Goal: Task Accomplishment & Management: Manage account settings

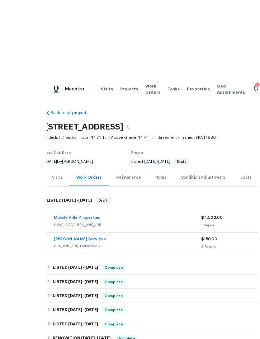
scroll to position [2, 0]
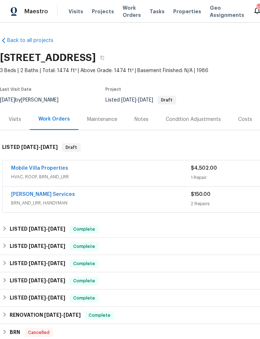
click at [98, 8] on span "Projects" at bounding box center [103, 11] width 22 height 7
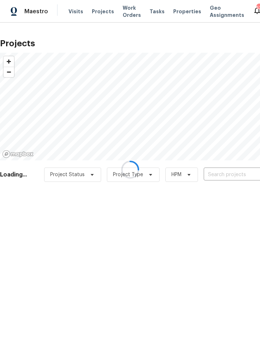
click at [216, 176] on div at bounding box center [130, 169] width 260 height 339
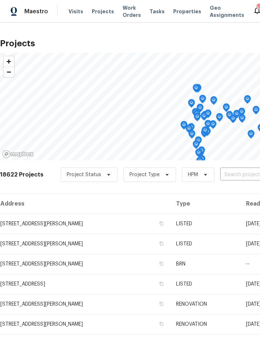
click at [237, 172] on input "text" at bounding box center [261, 174] width 82 height 11
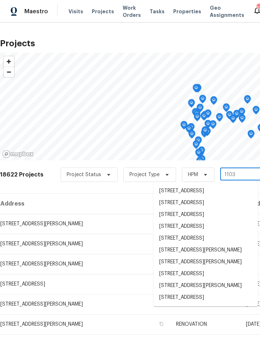
type input "1103 n"
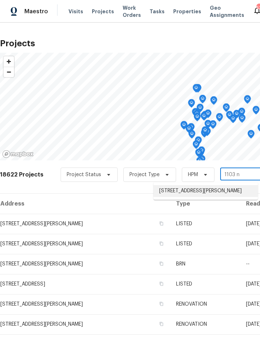
click at [210, 193] on li "[STREET_ADDRESS][PERSON_NAME]" at bounding box center [205, 191] width 104 height 12
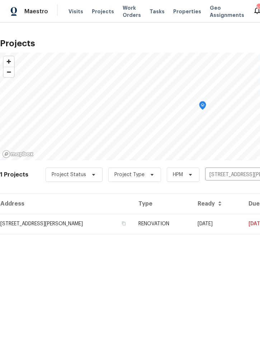
click at [170, 224] on td "RENOVATION" at bounding box center [162, 224] width 59 height 20
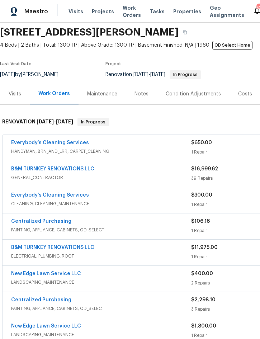
scroll to position [25, 0]
click at [158, 146] on div "Everybody’s Cleaning Services" at bounding box center [101, 143] width 180 height 9
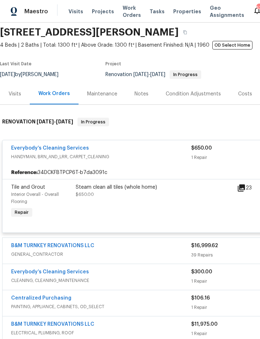
click at [130, 192] on div "Steam clean all tiles (whole home) $650.00" at bounding box center [154, 190] width 157 height 14
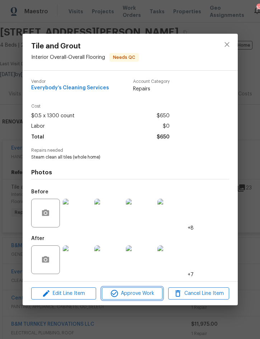
click at [141, 297] on span "Approve Work" at bounding box center [132, 293] width 56 height 9
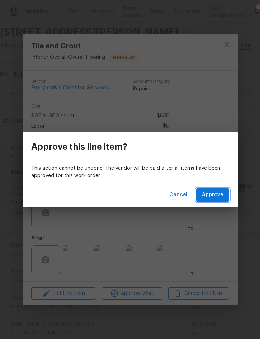
click at [219, 191] on span "Approve" at bounding box center [213, 194] width 22 height 9
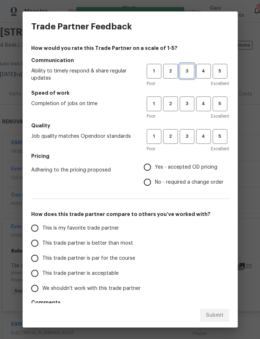
click at [190, 70] on span "3" at bounding box center [186, 71] width 13 height 8
click at [194, 105] on button "3" at bounding box center [187, 103] width 15 height 15
click at [187, 143] on button "3" at bounding box center [187, 136] width 15 height 15
click at [184, 165] on span "Yes - accepted OD pricing" at bounding box center [186, 167] width 62 height 8
click at [155, 165] on input "Yes - accepted OD pricing" at bounding box center [147, 166] width 15 height 15
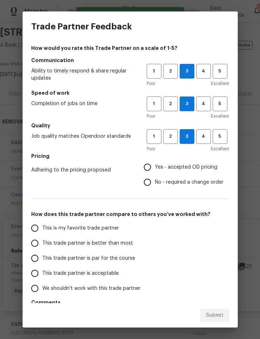
radio input "true"
click at [106, 240] on span "This trade partner is better than most" at bounding box center [87, 243] width 91 height 8
click at [42, 240] on input "This trade partner is better than most" at bounding box center [34, 242] width 15 height 15
click at [219, 316] on span "Submit" at bounding box center [215, 315] width 18 height 9
radio input "true"
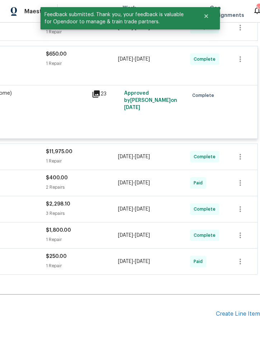
scroll to position [196, 145]
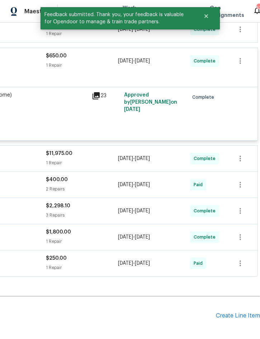
click at [238, 317] on div "Create Line Item" at bounding box center [238, 315] width 44 height 7
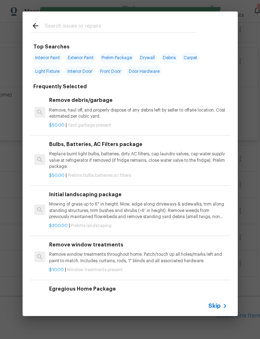
click at [89, 22] on input "text" at bounding box center [121, 27] width 152 height 11
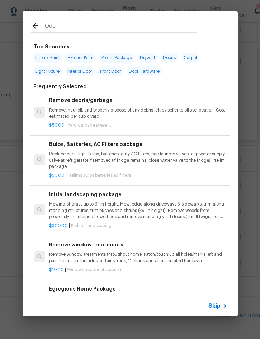
type input "Odor"
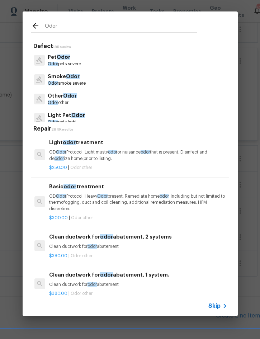
click at [118, 199] on p "OD Odor Protocol: Heavy Odor present. Remediate home odor . Including but not l…" at bounding box center [138, 202] width 178 height 18
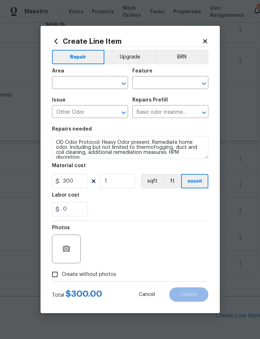
click at [70, 81] on input "text" at bounding box center [80, 83] width 56 height 11
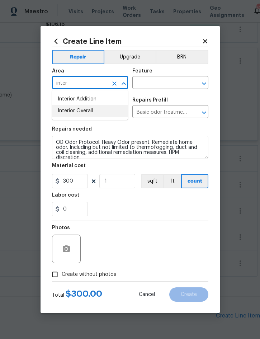
click at [83, 116] on li "Interior Overall" at bounding box center [90, 111] width 76 height 12
type input "Interior Overall"
click at [84, 118] on input "Other Odor" at bounding box center [80, 112] width 56 height 11
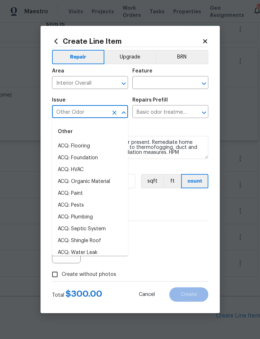
click at [165, 79] on input "text" at bounding box center [160, 83] width 56 height 11
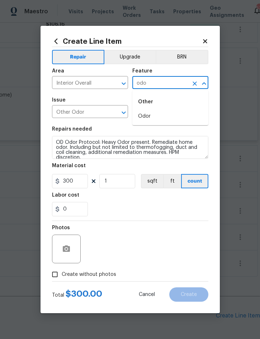
click at [156, 116] on li "Odor" at bounding box center [170, 116] width 76 height 12
type input "Odor"
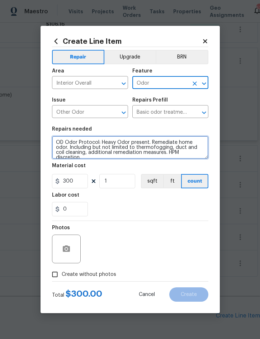
click at [55, 141] on textarea "OD Odor Protocol: Heavy Odor present. Remediate home odor. Including but not li…" at bounding box center [130, 147] width 156 height 23
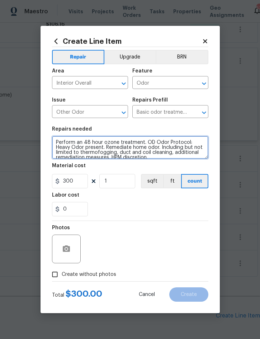
type textarea "Perform an 48 hour ozone treatment. OD Odor Protocol: Heavy Odor present. Remed…"
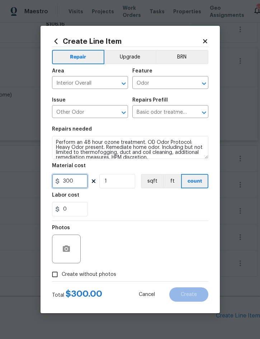
click at [69, 179] on input "300" at bounding box center [70, 181] width 36 height 14
click at [71, 184] on input "300" at bounding box center [70, 181] width 36 height 14
click at [70, 184] on input "300" at bounding box center [70, 181] width 36 height 14
type input "450"
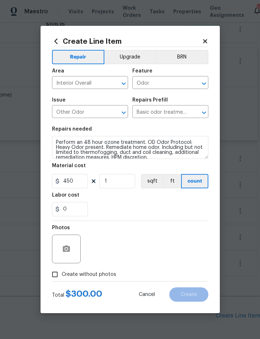
click at [91, 278] on span "Create without photos" at bounding box center [89, 275] width 54 height 8
click at [62, 278] on input "Create without photos" at bounding box center [55, 274] width 14 height 14
checkbox input "true"
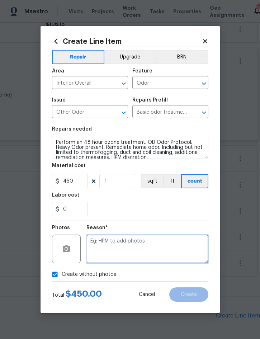
click at [143, 247] on textarea at bounding box center [147, 248] width 122 height 29
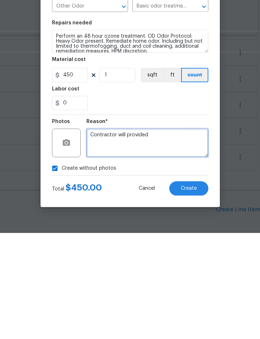
type textarea "Contractor will provided"
click at [194, 287] on button "Create" at bounding box center [188, 294] width 39 height 14
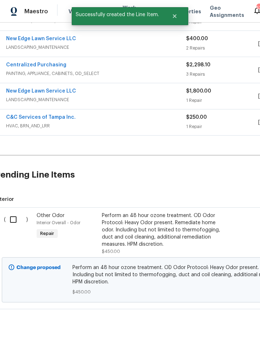
scroll to position [337, 5]
click at [12, 212] on input "checkbox" at bounding box center [16, 219] width 20 height 15
checkbox input "true"
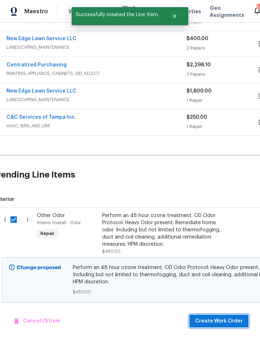
click at [228, 323] on span "Create Work Order" at bounding box center [219, 320] width 48 height 9
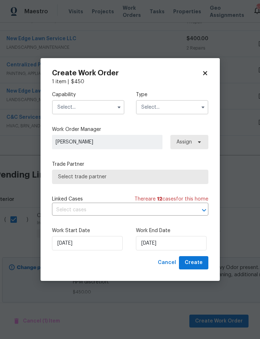
click at [84, 104] on input "text" at bounding box center [88, 107] width 72 height 14
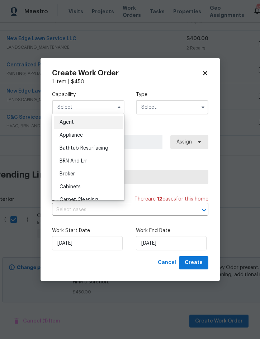
click at [86, 109] on input "text" at bounding box center [88, 107] width 72 height 14
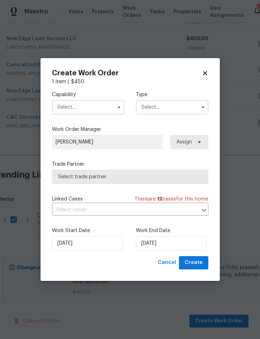
click at [97, 103] on input "text" at bounding box center [88, 107] width 72 height 14
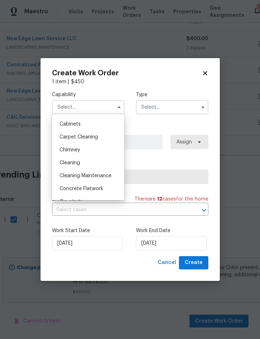
scroll to position [71, 0]
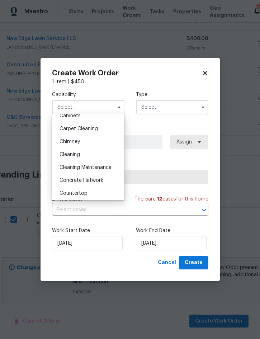
click at [81, 150] on div "Cleaning" at bounding box center [88, 154] width 69 height 13
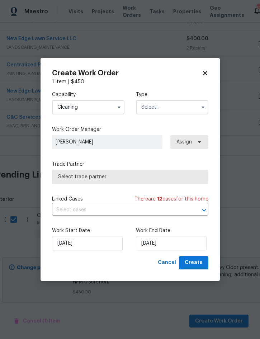
type input "Cleaning"
click at [173, 100] on input "text" at bounding box center [172, 107] width 72 height 14
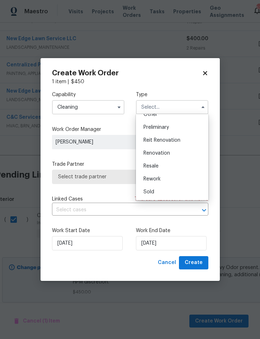
scroll to position [149, 0]
click at [169, 153] on span "Renovation" at bounding box center [156, 154] width 27 height 5
type input "Renovation"
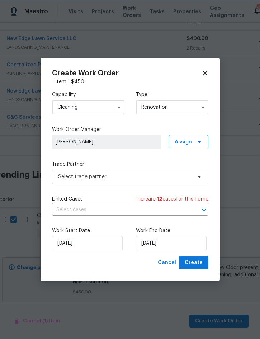
scroll to position [0, 0]
click at [166, 244] on input "[DATE]" at bounding box center [171, 243] width 71 height 14
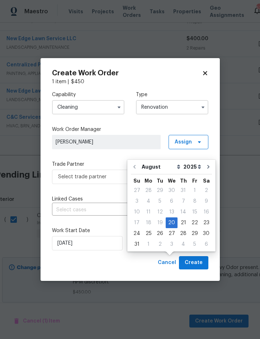
scroll to position [20, 0]
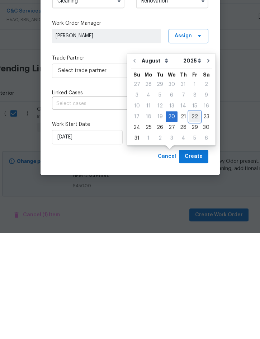
click at [192, 218] on div "22" at bounding box center [194, 223] width 11 height 10
type input "[DATE]"
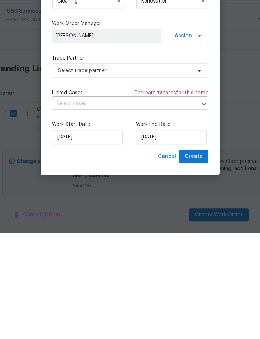
scroll to position [20, 0]
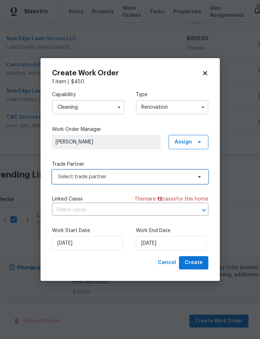
click at [127, 182] on span "Select trade partner" at bounding box center [130, 177] width 156 height 14
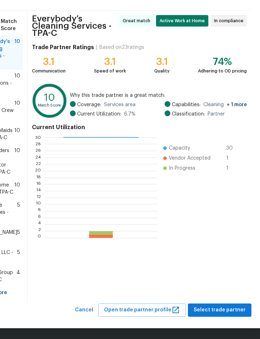
scroll to position [102, 16]
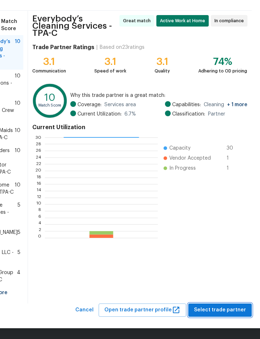
click at [220, 308] on span "Select trade partner" at bounding box center [220, 309] width 52 height 9
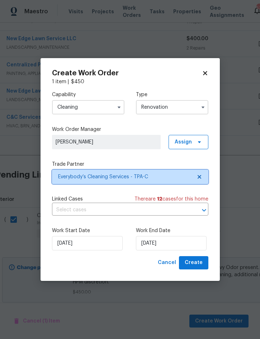
scroll to position [0, 0]
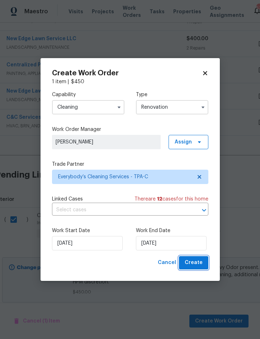
click at [194, 260] on span "Create" at bounding box center [194, 262] width 18 height 9
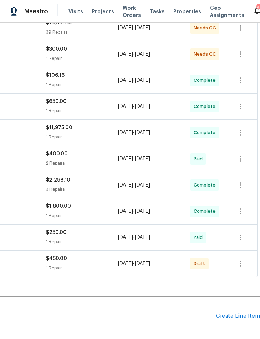
scroll to position [146, 145]
click at [240, 261] on icon "button" at bounding box center [239, 263] width 1 height 6
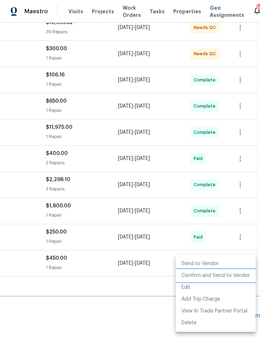
click at [234, 277] on li "Confirm and Send to Vendor" at bounding box center [216, 276] width 80 height 12
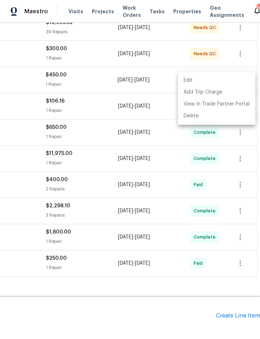
click at [138, 291] on div at bounding box center [130, 169] width 260 height 339
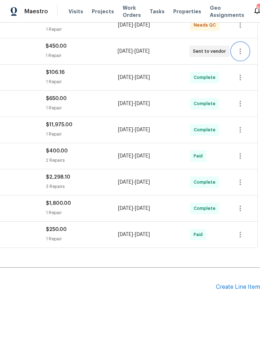
scroll to position [174, 145]
click at [234, 286] on div "Create Line Item" at bounding box center [238, 287] width 44 height 7
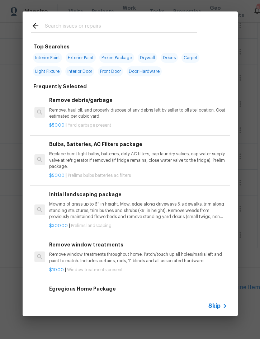
click at [96, 27] on input "text" at bounding box center [121, 27] width 152 height 11
type input "Outl"
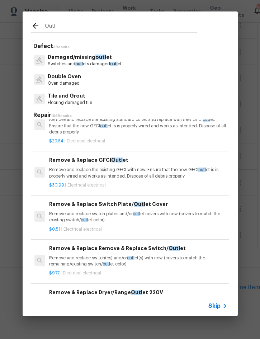
scroll to position [146, 0]
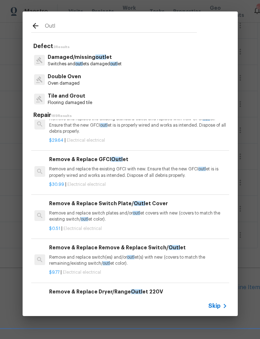
click at [113, 202] on h6 "Remove & Replace Switch Plate/ Outl et Cover" at bounding box center [138, 203] width 178 height 8
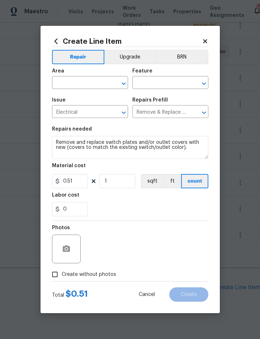
click at [70, 75] on div "Area" at bounding box center [90, 72] width 76 height 9
click at [88, 83] on input "text" at bounding box center [80, 83] width 56 height 11
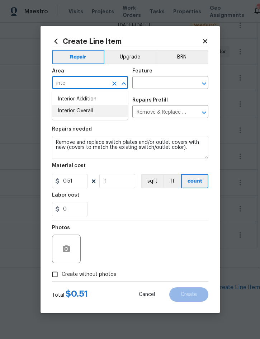
click at [85, 110] on li "Interior Overall" at bounding box center [90, 111] width 76 height 12
type input "Interior Overall"
click at [159, 83] on input "text" at bounding box center [160, 83] width 56 height 11
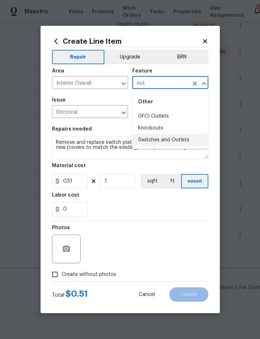
click at [176, 137] on li "Switches and Outlets" at bounding box center [170, 140] width 76 height 12
type input "Switches and Outlets"
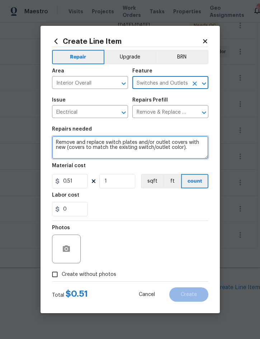
click at [56, 141] on textarea "Remove and replace switch plates and/or outlet covers with new (covers to match…" at bounding box center [130, 147] width 156 height 23
click at [57, 140] on textarea "Remove and replace switch plates and/or outlet covers with new (covers to match…" at bounding box center [130, 147] width 156 height 23
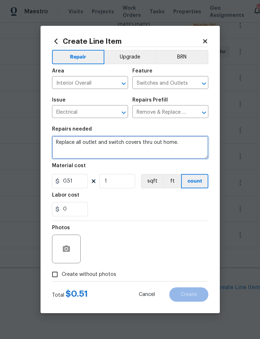
type textarea "Replace all outlet and switch covers thru out home."
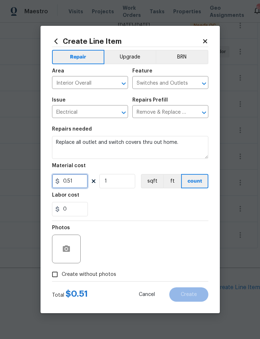
click at [77, 182] on input "0.51" at bounding box center [70, 181] width 36 height 14
type input "75"
click at [88, 275] on span "Create without photos" at bounding box center [89, 275] width 54 height 8
click at [62, 275] on input "Create without photos" at bounding box center [55, 274] width 14 height 14
checkbox input "true"
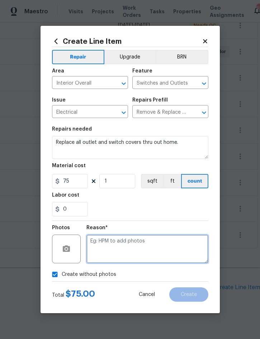
click at [138, 252] on textarea at bounding box center [147, 248] width 122 height 29
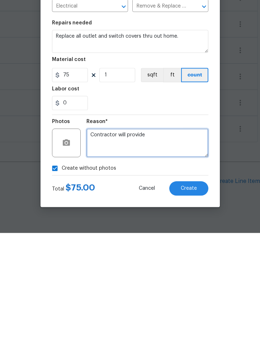
type textarea "Contractor will provide"
click at [198, 287] on button "Create" at bounding box center [188, 294] width 39 height 14
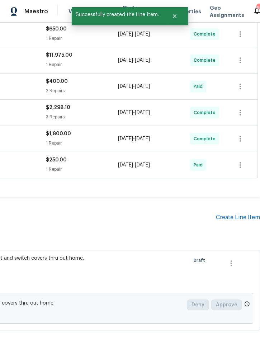
scroll to position [243, 145]
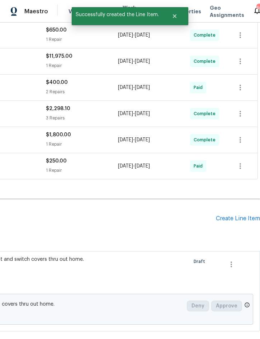
click at [239, 215] on div "Create Line Item" at bounding box center [238, 218] width 44 height 7
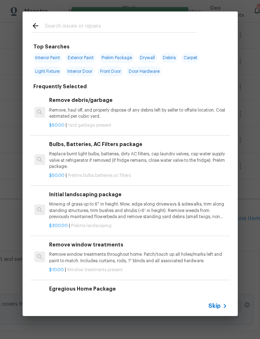
click at [89, 22] on input "text" at bounding box center [121, 27] width 152 height 11
type input "Weath"
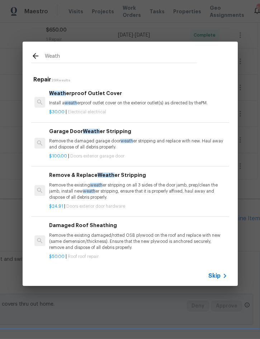
click at [133, 179] on div "Remove & Replace Weath er Stripping Remove the existing weath er stripping on a…" at bounding box center [138, 185] width 178 height 29
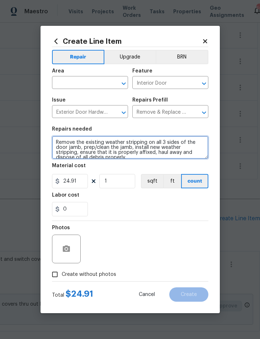
click at [57, 143] on textarea "Remove the existing weather stripping on all 3 sides of the door jamb, prep/cle…" at bounding box center [130, 147] width 156 height 23
type textarea "Remove the existing weather stripping on all 3 sides of the door jamb, prep/cle…"
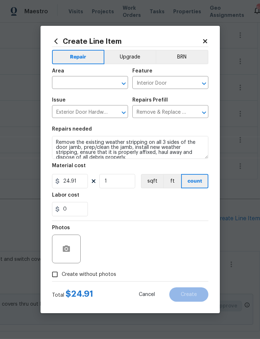
click at [207, 40] on icon at bounding box center [205, 41] width 6 height 6
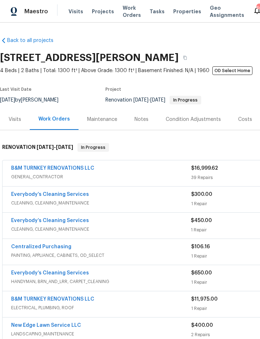
scroll to position [0, 0]
click at [67, 166] on link "B&M TURNKEY RENOVATIONS LLC" at bounding box center [52, 168] width 83 height 5
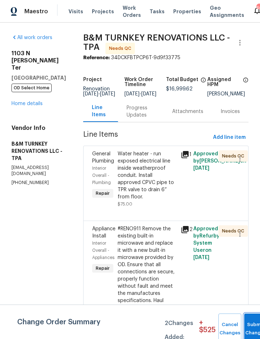
click at [252, 328] on span "Submit Changes" at bounding box center [256, 328] width 16 height 16
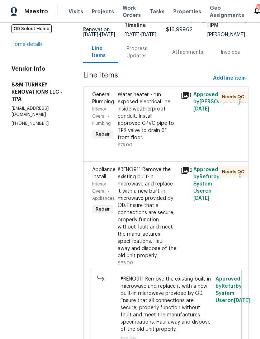
scroll to position [58, 4]
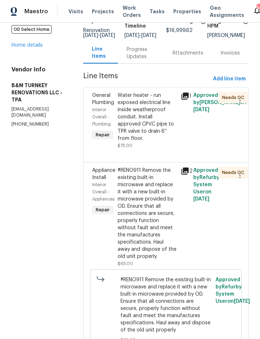
click at [158, 134] on div "Water heater - run exposed electrical line inside weatherproof conduit. Install…" at bounding box center [147, 117] width 59 height 50
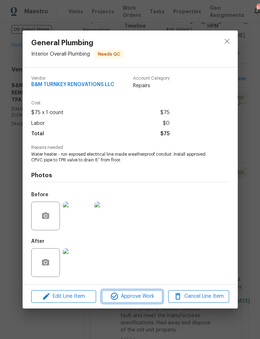
click at [137, 292] on button "Approve Work" at bounding box center [132, 296] width 61 height 13
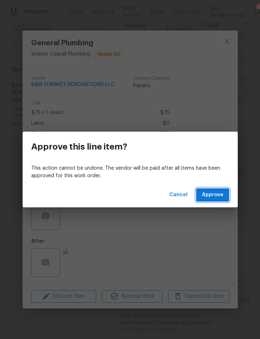
click at [219, 193] on span "Approve" at bounding box center [213, 194] width 22 height 9
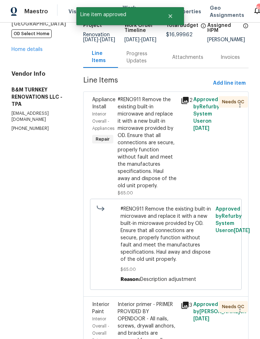
scroll to position [56, 4]
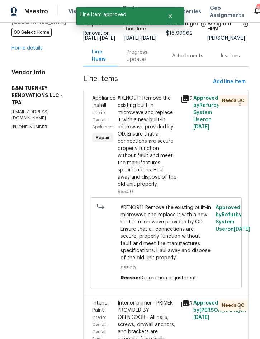
click at [163, 188] on div "#RENO911 Remove the existing built-in microwave and replace it with a new built…" at bounding box center [147, 141] width 59 height 93
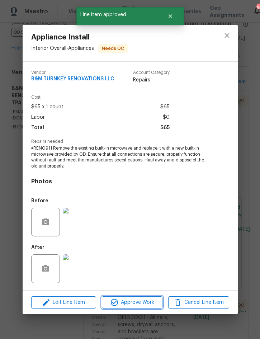
click at [146, 298] on span "Approve Work" at bounding box center [132, 302] width 56 height 9
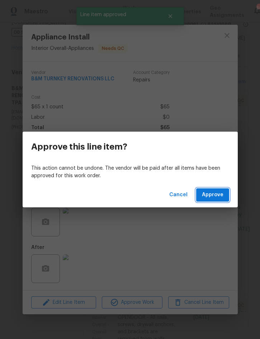
click at [210, 193] on span "Approve" at bounding box center [213, 194] width 22 height 9
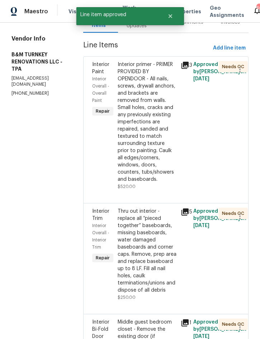
scroll to position [90, 4]
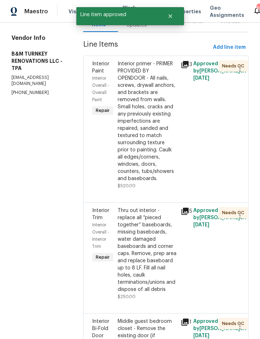
click at [164, 164] on div "Interior primer - PRIMER PROVIDED BY OPENDOOR - All nails, screws, drywall anch…" at bounding box center [147, 121] width 59 height 122
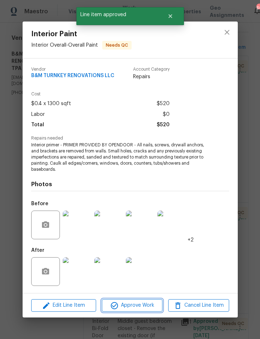
click at [139, 305] on span "Approve Work" at bounding box center [132, 305] width 56 height 9
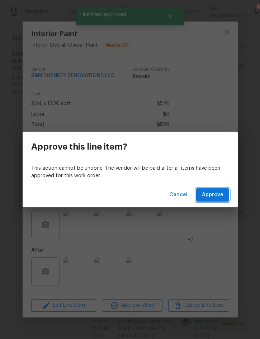
click at [216, 195] on span "Approve" at bounding box center [213, 194] width 22 height 9
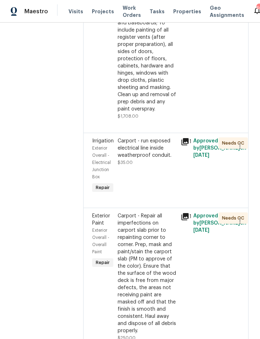
scroll to position [960, 4]
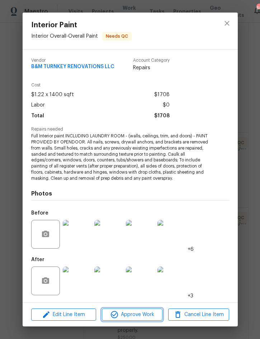
click at [139, 309] on button "Approve Work" at bounding box center [132, 314] width 61 height 13
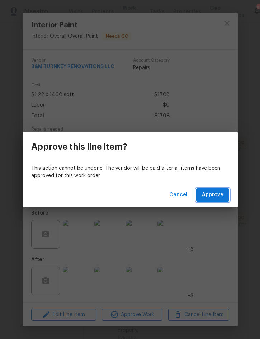
click at [215, 196] on span "Approve" at bounding box center [213, 194] width 22 height 9
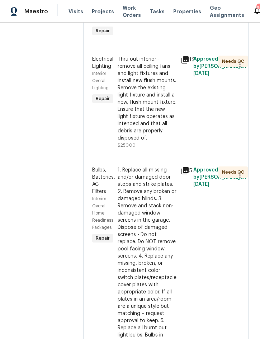
scroll to position [1742, 4]
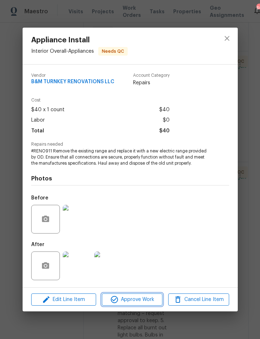
click at [140, 300] on span "Approve Work" at bounding box center [132, 299] width 56 height 9
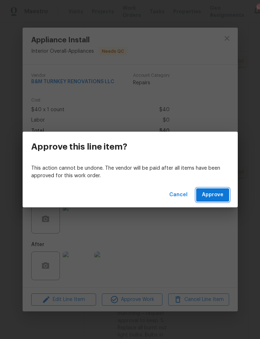
click at [213, 192] on span "Approve" at bounding box center [213, 194] width 22 height 9
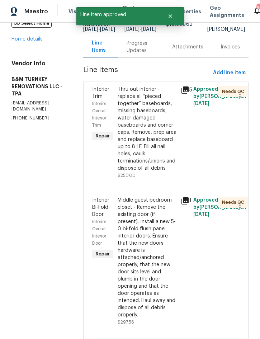
scroll to position [65, 0]
click at [163, 171] on div "Thru out interior - replace all “pieced together” baseboards, missing baseboard…" at bounding box center [147, 128] width 59 height 86
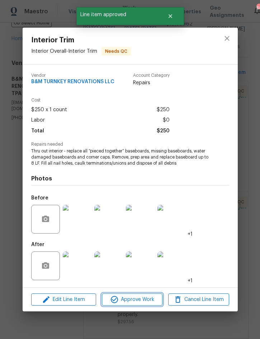
click at [139, 303] on span "Approve Work" at bounding box center [132, 299] width 56 height 9
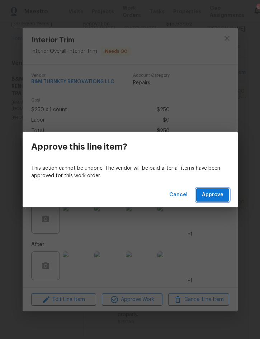
click at [219, 191] on span "Approve" at bounding box center [213, 194] width 22 height 9
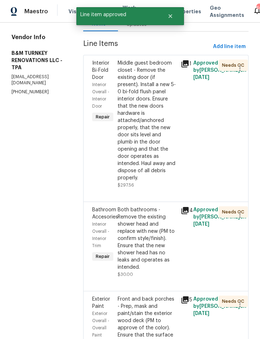
scroll to position [86, 0]
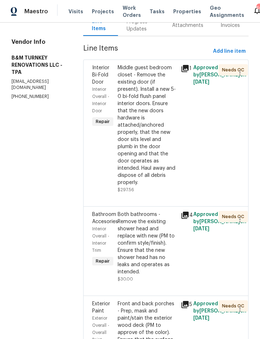
click at [165, 155] on div "Middle guest bedroom closet - Remove the existing door (if present). Install a …" at bounding box center [147, 125] width 59 height 122
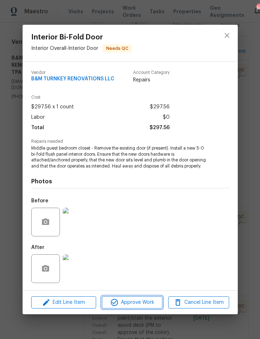
click at [142, 305] on span "Approve Work" at bounding box center [132, 302] width 56 height 9
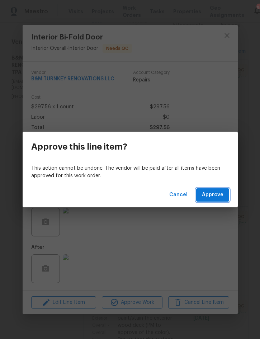
click at [217, 200] on button "Approve" at bounding box center [212, 194] width 33 height 13
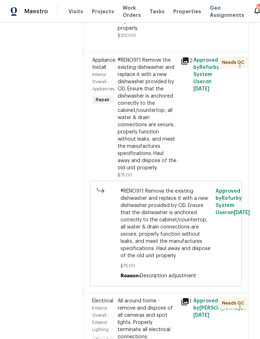
scroll to position [2916, 1]
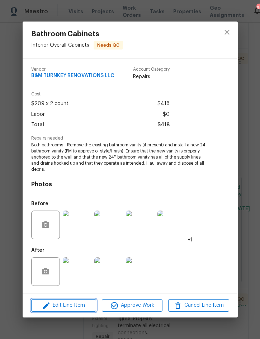
click at [70, 304] on span "Edit Line Item" at bounding box center [63, 305] width 61 height 9
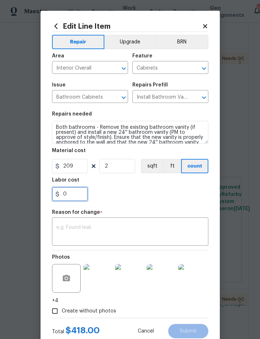
click at [76, 200] on input "0" at bounding box center [70, 194] width 36 height 14
type input "400"
click at [141, 224] on div "x ​" at bounding box center [130, 232] width 156 height 27
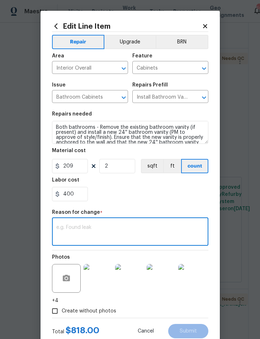
scroll to position [11, 0]
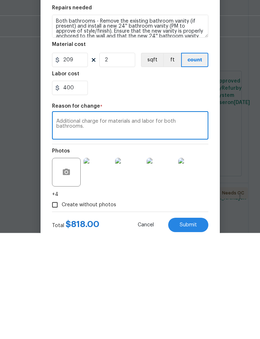
type textarea "Additional charge for materials and labor for both bathrooms."
click at [186, 318] on div "Total $ 818.00 Cancel Submit" at bounding box center [130, 328] width 156 height 20
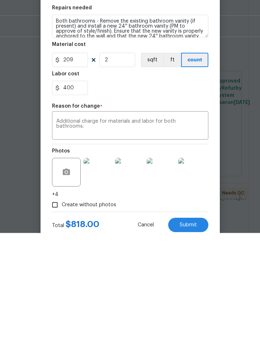
scroll to position [20, 0]
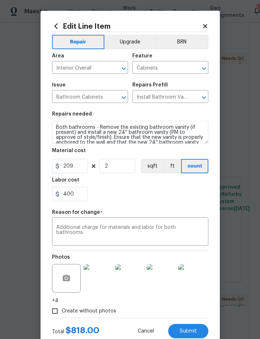
click at [192, 329] on button "Submit" at bounding box center [188, 331] width 40 height 14
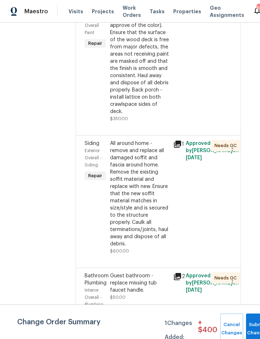
scroll to position [508, 8]
click at [161, 115] on div "Front and back porches - Prep, mask and paint/stain the exterior wood deck (PM …" at bounding box center [139, 55] width 59 height 122
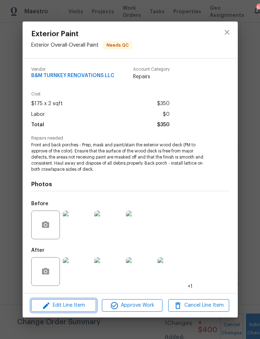
click at [70, 306] on span "Edit Line Item" at bounding box center [63, 305] width 61 height 9
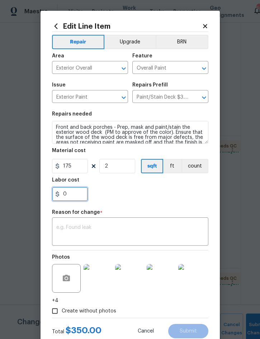
click at [80, 197] on input "0" at bounding box center [70, 194] width 36 height 14
click at [122, 168] on input "2" at bounding box center [117, 166] width 36 height 14
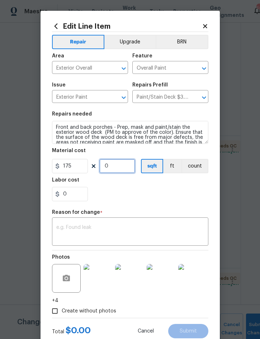
type input "3"
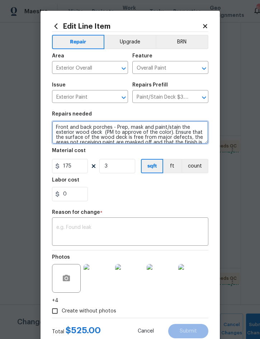
click at [113, 126] on textarea "Front and back porches - Prep, mask and paint/stain the exterior wood deck (PM …" at bounding box center [130, 132] width 156 height 23
type textarea "Front and back porches and laundry room slab - Prep, mask and paint/stain the e…"
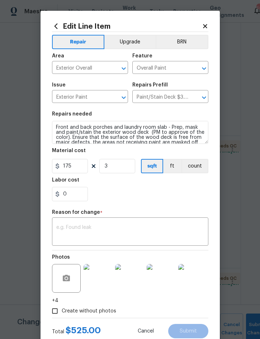
click at [144, 226] on textarea at bounding box center [130, 232] width 148 height 15
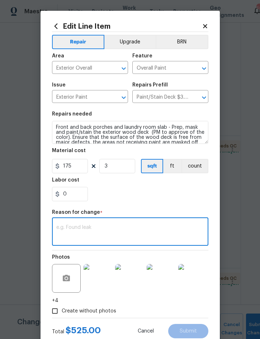
scroll to position [11, 0]
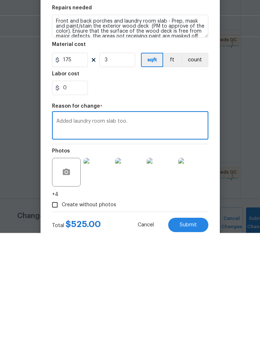
type textarea "Added laundry room slab too."
click at [192, 324] on button "Submit" at bounding box center [188, 331] width 40 height 14
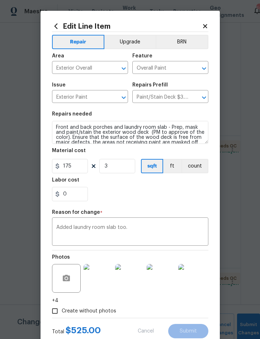
type textarea "Front and back porches - Prep, mask and paint/stain the exterior wood deck (PM …"
type input "2"
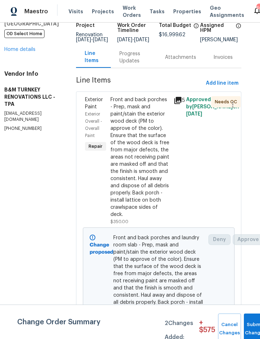
scroll to position [54, 8]
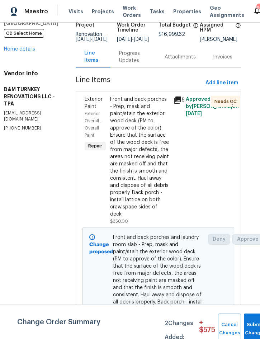
click at [162, 170] on div "Front and back porches - Prep, mask and paint/stain the exterior wood deck (PM …" at bounding box center [139, 157] width 59 height 122
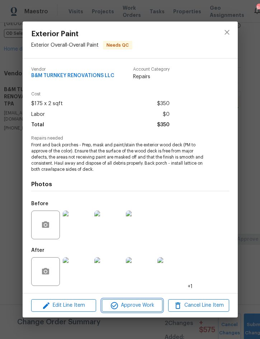
click at [141, 306] on span "Approve Work" at bounding box center [132, 305] width 56 height 9
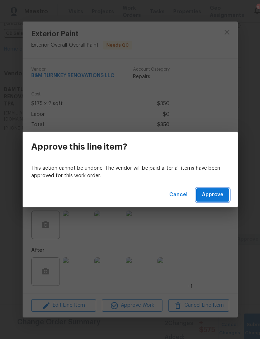
click at [221, 195] on span "Approve" at bounding box center [213, 194] width 22 height 9
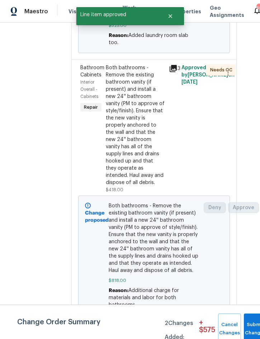
scroll to position [397, 14]
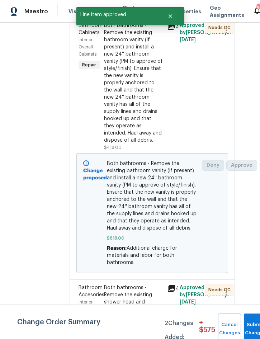
click at [161, 144] on div "Both bathrooms - Remove the existing bathroom vanity (if present) and install a…" at bounding box center [133, 83] width 59 height 122
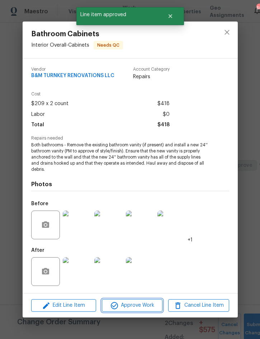
click at [144, 304] on span "Approve Work" at bounding box center [132, 305] width 56 height 9
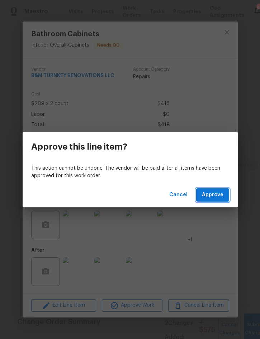
click at [218, 194] on span "Approve" at bounding box center [213, 194] width 22 height 9
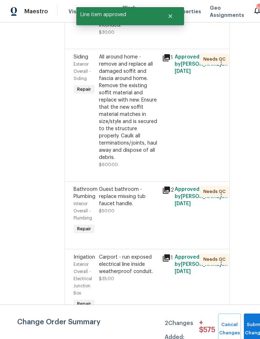
scroll to position [717, 22]
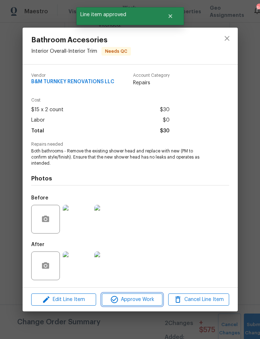
click at [142, 300] on span "Approve Work" at bounding box center [132, 299] width 56 height 9
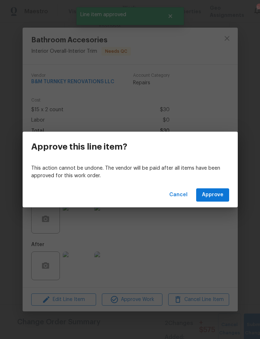
click at [214, 197] on span "Approve" at bounding box center [213, 194] width 22 height 9
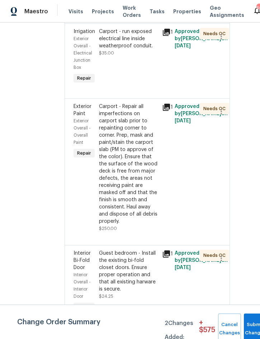
scroll to position [854, 22]
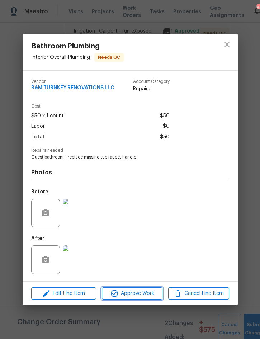
click at [140, 293] on span "Approve Work" at bounding box center [132, 293] width 56 height 9
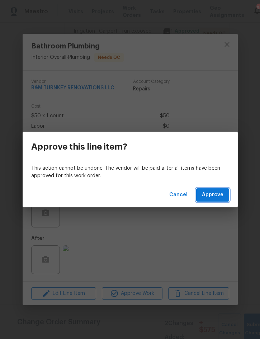
click at [208, 199] on span "Approve" at bounding box center [213, 194] width 22 height 9
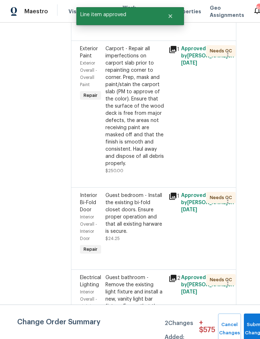
scroll to position [875, 9]
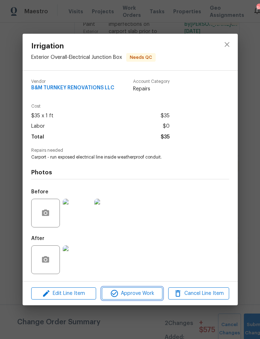
click at [148, 289] on button "Approve Work" at bounding box center [132, 293] width 61 height 13
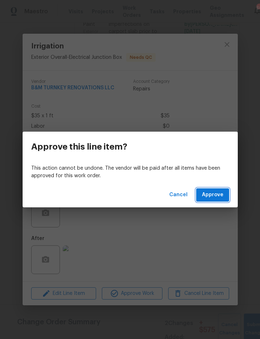
click at [216, 197] on span "Approve" at bounding box center [213, 194] width 22 height 9
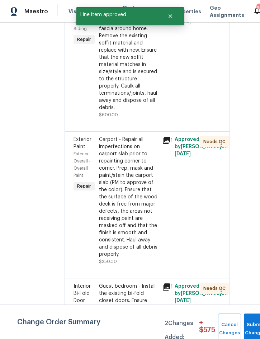
scroll to position [678, 22]
click at [157, 111] on div "All around home - remove and replace all damaged soffit and fascia around home.…" at bounding box center [128, 58] width 59 height 108
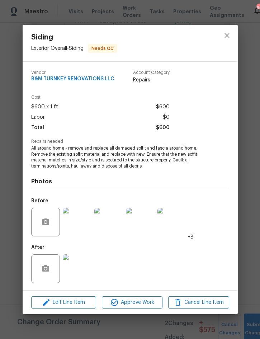
click at [245, 154] on div "Siding Exterior Overall - Siding Needs QC Vendor B&M TURNKEY RENOVATIONS LLC Ac…" at bounding box center [130, 169] width 260 height 339
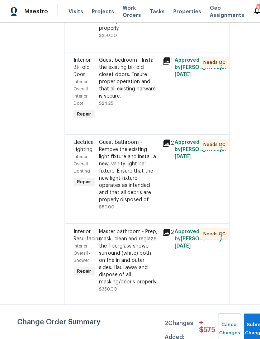
scroll to position [903, 22]
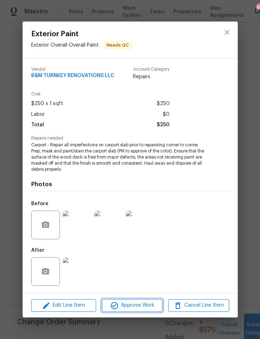
click at [140, 303] on span "Approve Work" at bounding box center [132, 305] width 56 height 9
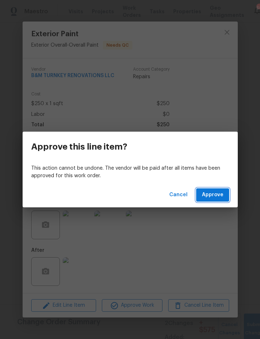
click at [217, 192] on span "Approve" at bounding box center [213, 194] width 22 height 9
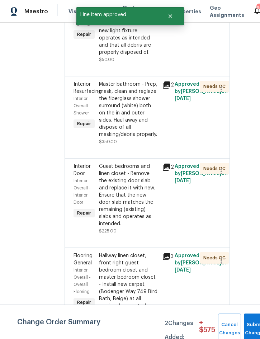
scroll to position [904, 22]
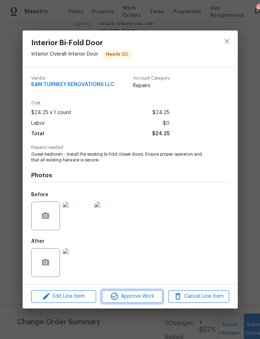
click at [139, 297] on span "Approve Work" at bounding box center [132, 296] width 56 height 9
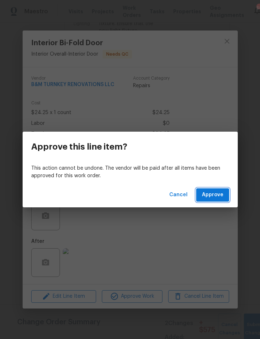
click at [213, 194] on span "Approve" at bounding box center [213, 194] width 22 height 9
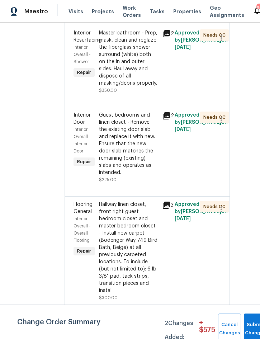
scroll to position [873, 22]
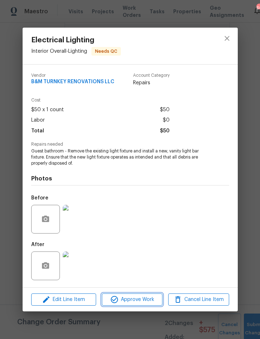
click at [135, 297] on span "Approve Work" at bounding box center [132, 299] width 56 height 9
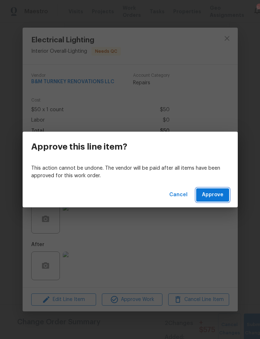
click at [214, 199] on span "Approve" at bounding box center [213, 194] width 22 height 9
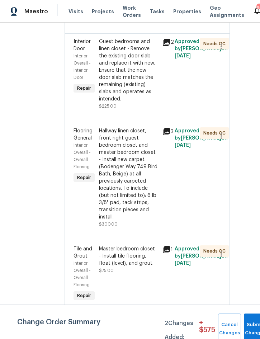
scroll to position [858, 22]
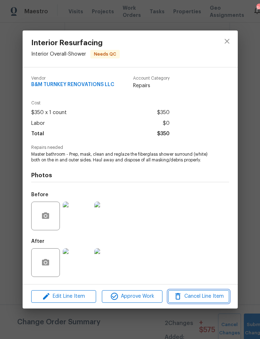
click at [195, 295] on span "Cancel Line Item" at bounding box center [198, 296] width 56 height 9
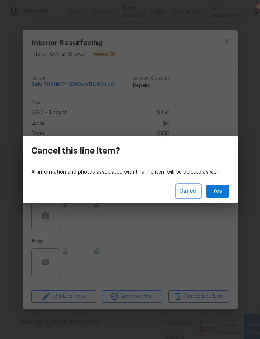
click at [191, 190] on span "Cancel" at bounding box center [188, 191] width 18 height 9
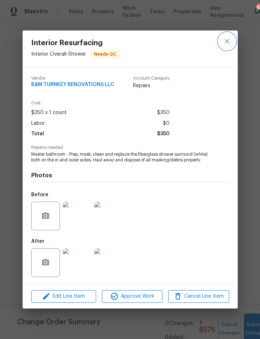
click at [224, 41] on icon "close" at bounding box center [227, 41] width 9 height 9
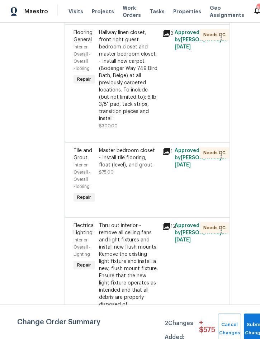
scroll to position [956, 22]
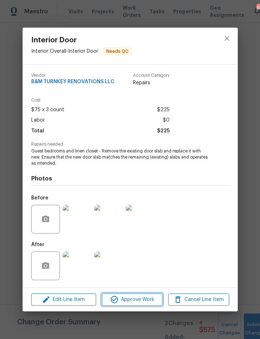
click at [146, 301] on span "Approve Work" at bounding box center [132, 299] width 56 height 9
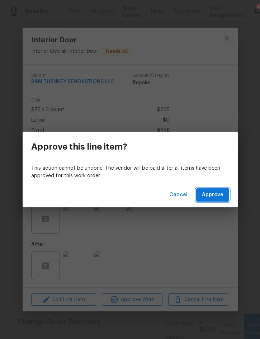
click at [224, 189] on button "Approve" at bounding box center [212, 194] width 33 height 13
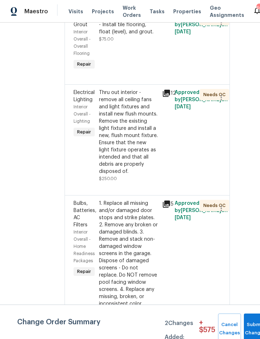
scroll to position [1000, 22]
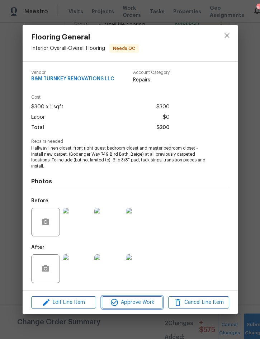
click at [137, 301] on span "Approve Work" at bounding box center [132, 302] width 56 height 9
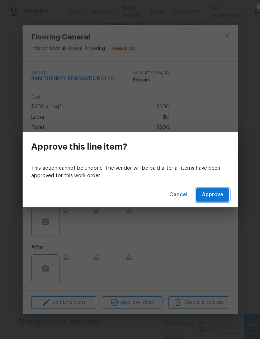
click at [211, 195] on span "Approve" at bounding box center [213, 194] width 22 height 9
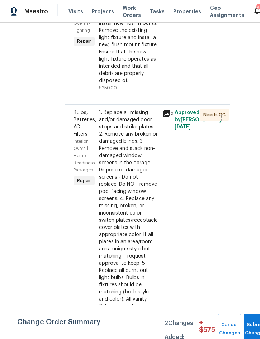
scroll to position [972, 21]
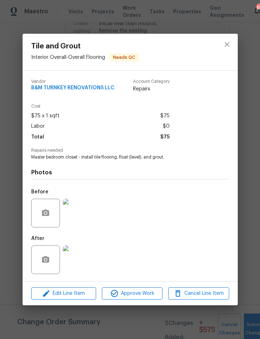
click at [78, 211] on img at bounding box center [77, 213] width 29 height 29
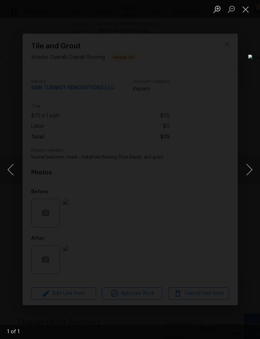
click at [246, 7] on button "Close lightbox" at bounding box center [245, 9] width 14 height 13
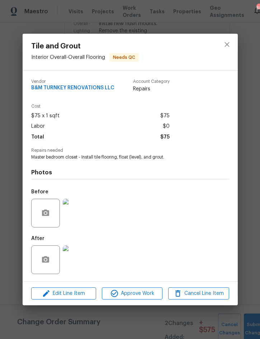
click at [77, 261] on img at bounding box center [77, 259] width 29 height 29
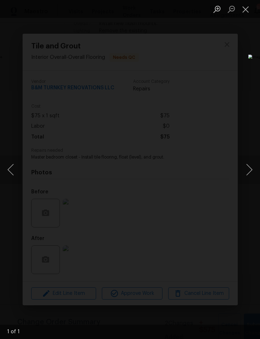
click at [245, 11] on button "Close lightbox" at bounding box center [245, 9] width 14 height 13
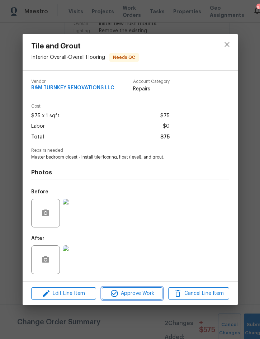
click at [136, 295] on span "Approve Work" at bounding box center [132, 293] width 56 height 9
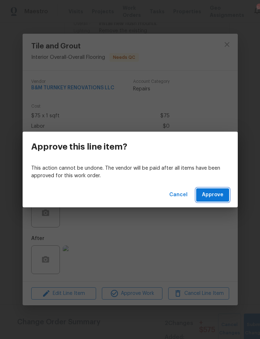
click at [211, 192] on span "Approve" at bounding box center [213, 194] width 22 height 9
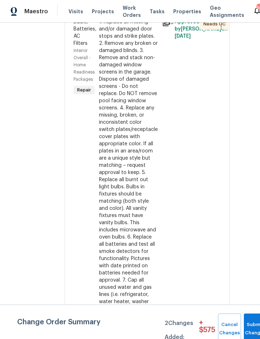
scroll to position [988, 21]
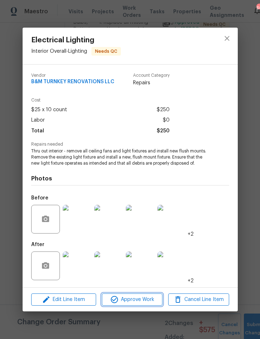
click at [143, 300] on span "Approve Work" at bounding box center [132, 299] width 56 height 9
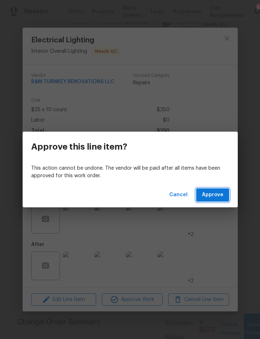
click at [213, 195] on span "Approve" at bounding box center [213, 194] width 22 height 9
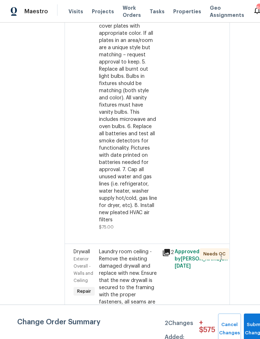
scroll to position [988, 22]
click at [141, 194] on div "1. Replace all missing and/or damaged door stops and strike plates. 2. Remove a…" at bounding box center [128, 65] width 59 height 315
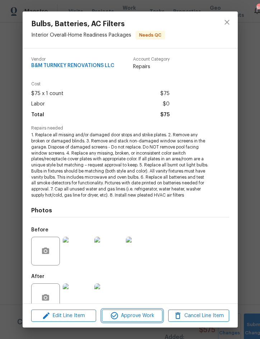
click at [134, 313] on span "Approve Work" at bounding box center [132, 315] width 56 height 9
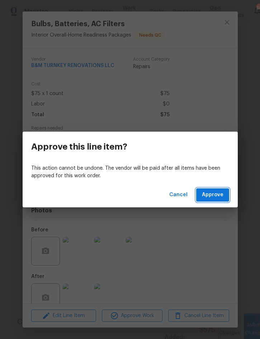
click at [217, 198] on span "Approve" at bounding box center [213, 194] width 22 height 9
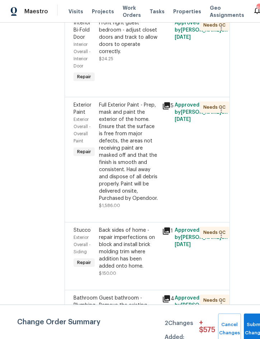
scroll to position [994, 22]
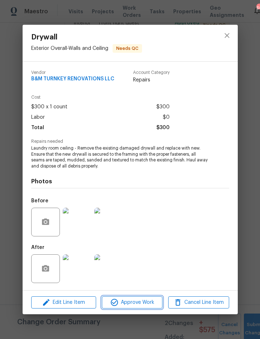
click at [144, 304] on span "Approve Work" at bounding box center [132, 302] width 56 height 9
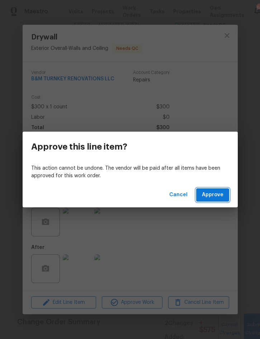
click at [216, 194] on span "Approve" at bounding box center [213, 194] width 22 height 9
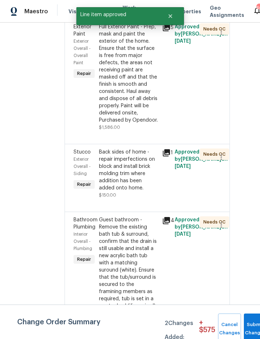
scroll to position [965, 20]
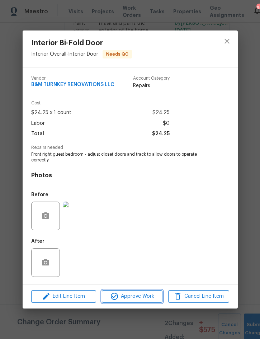
click at [143, 298] on span "Approve Work" at bounding box center [132, 296] width 56 height 9
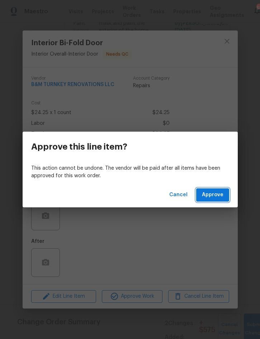
click at [215, 195] on span "Approve" at bounding box center [213, 194] width 22 height 9
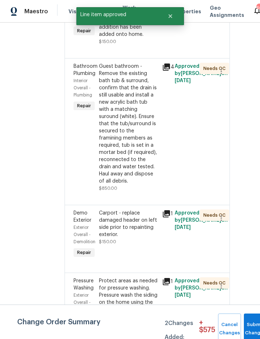
scroll to position [1026, 22]
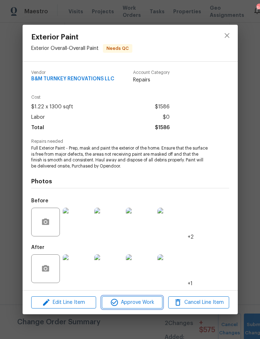
click at [137, 301] on span "Approve Work" at bounding box center [132, 302] width 56 height 9
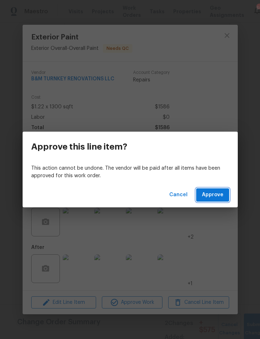
click at [216, 197] on span "Approve" at bounding box center [213, 194] width 22 height 9
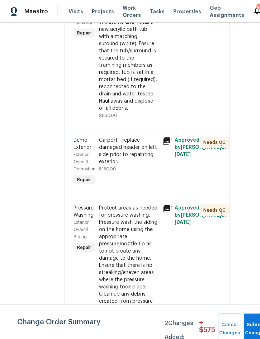
scroll to position [972, 20]
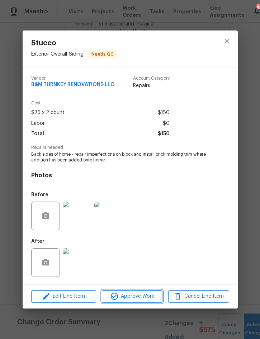
click at [137, 295] on span "Approve Work" at bounding box center [132, 296] width 56 height 9
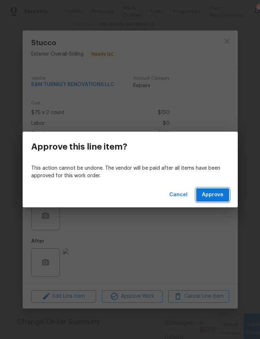
click at [215, 197] on span "Approve" at bounding box center [213, 194] width 22 height 9
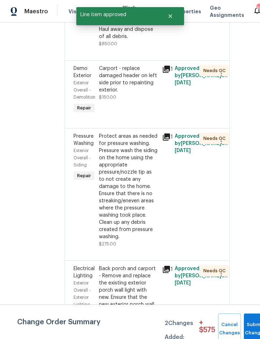
scroll to position [977, 21]
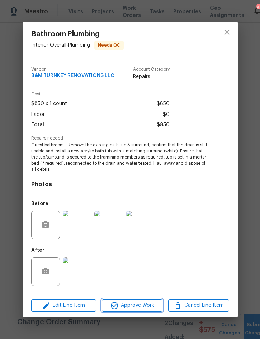
click at [141, 305] on span "Approve Work" at bounding box center [132, 305] width 56 height 9
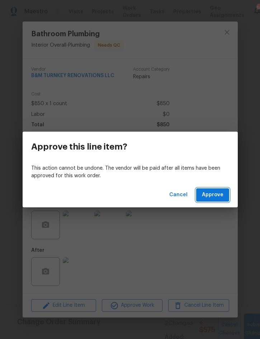
click at [212, 196] on span "Approve" at bounding box center [213, 194] width 22 height 9
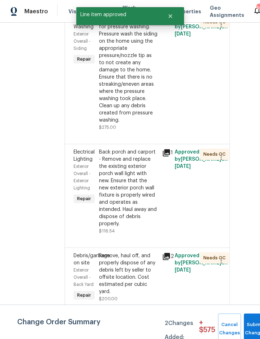
scroll to position [969, 19]
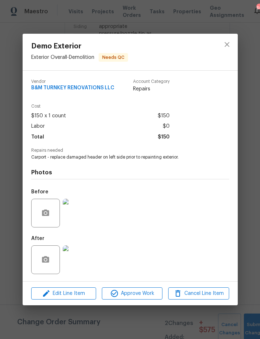
click at [135, 294] on span "Approve Work" at bounding box center [132, 293] width 56 height 9
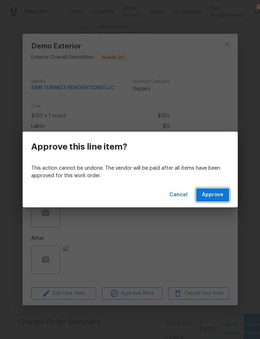
click at [214, 193] on span "Approve" at bounding box center [213, 194] width 22 height 9
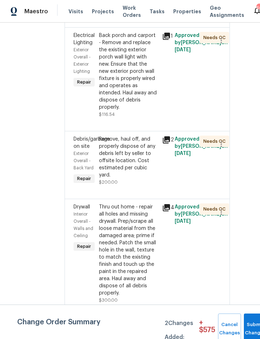
scroll to position [996, 22]
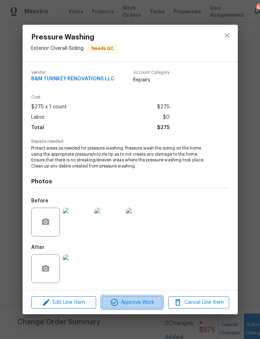
click at [140, 304] on span "Approve Work" at bounding box center [132, 302] width 56 height 9
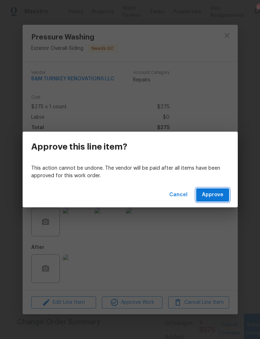
click at [219, 197] on span "Approve" at bounding box center [213, 194] width 22 height 9
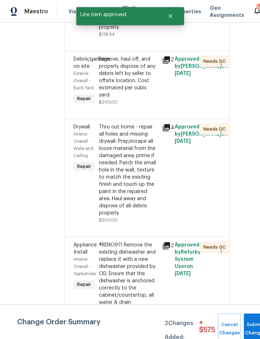
scroll to position [944, 22]
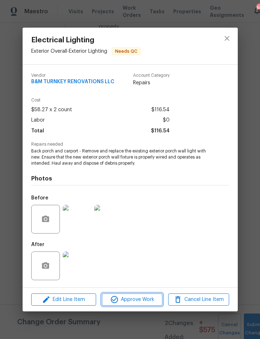
click at [139, 297] on span "Approve Work" at bounding box center [132, 299] width 56 height 9
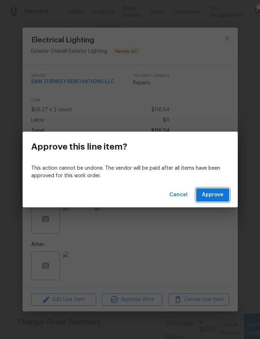
click at [218, 194] on span "Approve" at bounding box center [213, 194] width 22 height 9
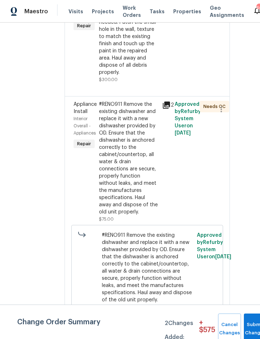
scroll to position [980, 22]
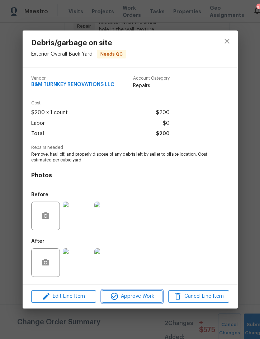
click at [139, 296] on span "Approve Work" at bounding box center [132, 296] width 56 height 9
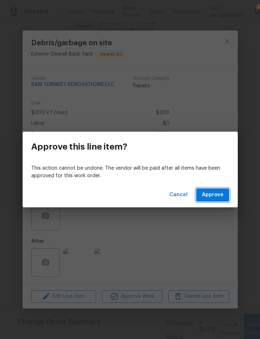
click at [218, 191] on span "Approve" at bounding box center [213, 194] width 22 height 9
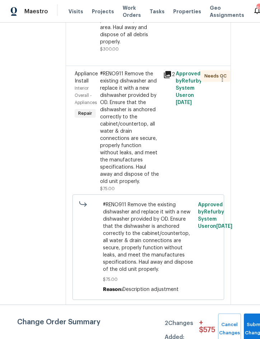
scroll to position [940, 19]
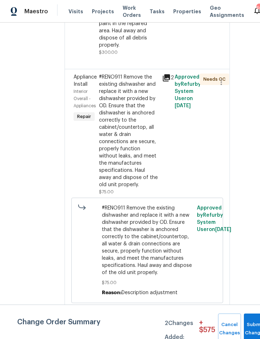
click at [144, 49] on div "Thru out home - repair all holes and missing drywall. Prep/scrape all loose mat…" at bounding box center [128, 2] width 59 height 93
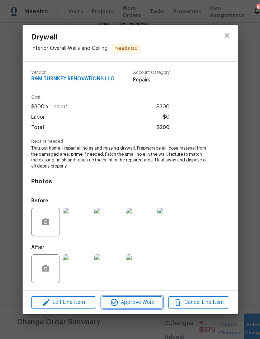
click at [139, 301] on span "Approve Work" at bounding box center [132, 302] width 56 height 9
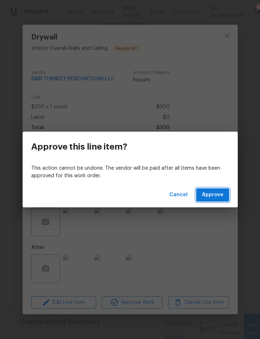
click at [216, 197] on span "Approve" at bounding box center [213, 194] width 22 height 9
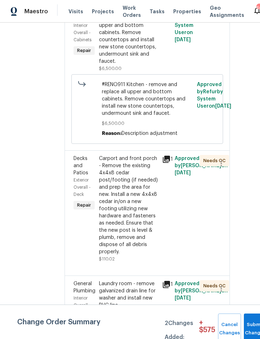
scroll to position [1264, 20]
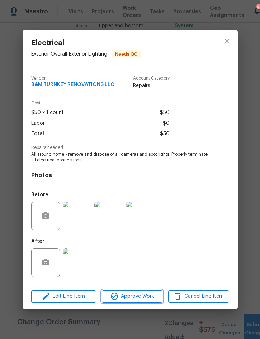
click at [141, 291] on button "Approve Work" at bounding box center [132, 296] width 61 height 13
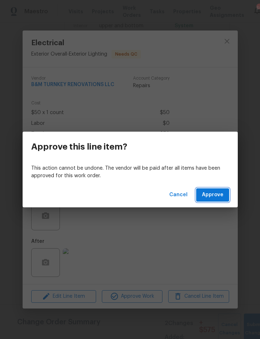
click at [208, 197] on span "Approve" at bounding box center [213, 194] width 22 height 9
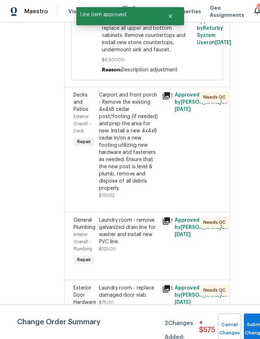
scroll to position [1259, 20]
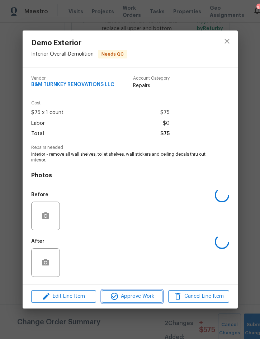
click at [144, 295] on span "Approve Work" at bounding box center [132, 296] width 56 height 9
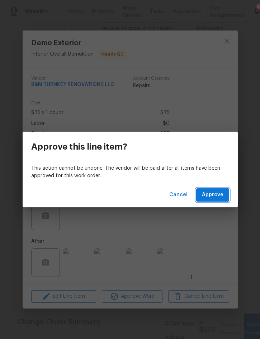
click at [219, 198] on span "Approve" at bounding box center [213, 194] width 22 height 9
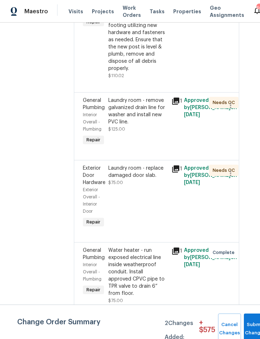
scroll to position [1312, 10]
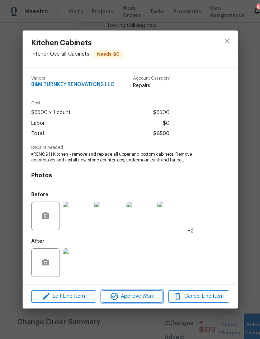
click at [140, 295] on span "Approve Work" at bounding box center [132, 296] width 56 height 9
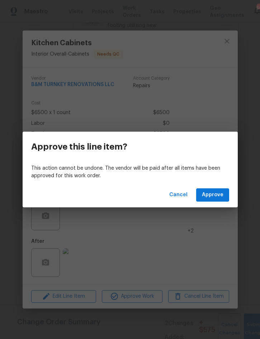
click at [214, 193] on span "Approve" at bounding box center [213, 194] width 22 height 9
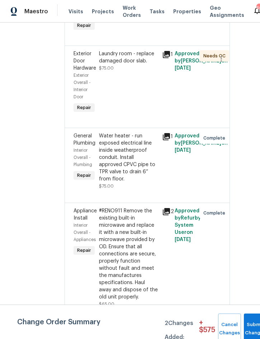
scroll to position [1279, 22]
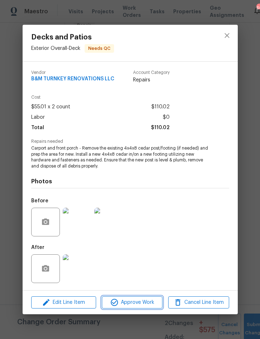
click at [139, 299] on span "Approve Work" at bounding box center [132, 302] width 56 height 9
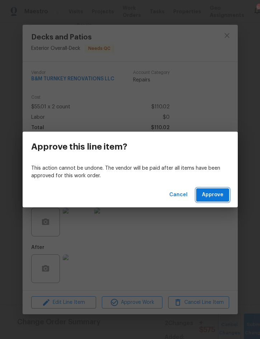
click at [215, 194] on span "Approve" at bounding box center [213, 194] width 22 height 9
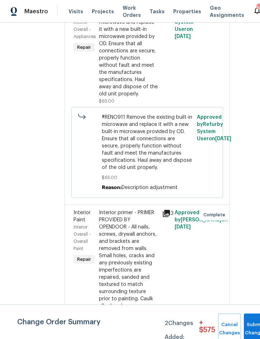
scroll to position [1356, 22]
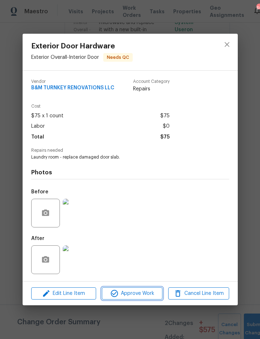
click at [139, 296] on span "Approve Work" at bounding box center [132, 293] width 56 height 9
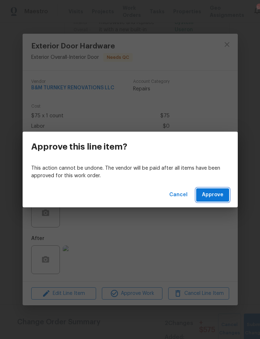
click at [211, 197] on span "Approve" at bounding box center [213, 194] width 22 height 9
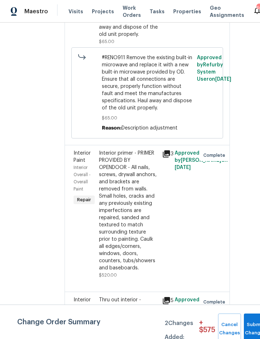
scroll to position [1334, 22]
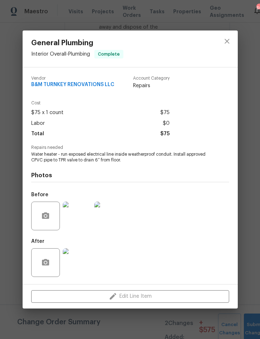
click at [78, 259] on img at bounding box center [77, 262] width 29 height 29
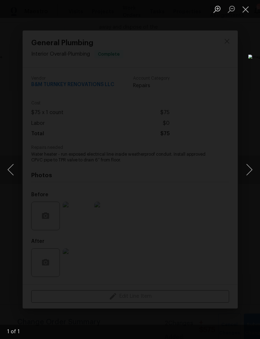
click at [244, 10] on button "Close lightbox" at bounding box center [245, 9] width 14 height 13
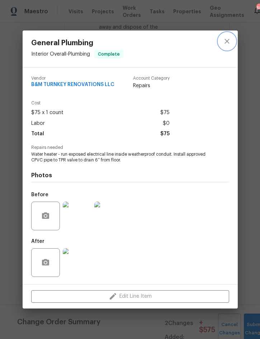
click at [225, 39] on icon "close" at bounding box center [226, 41] width 5 height 5
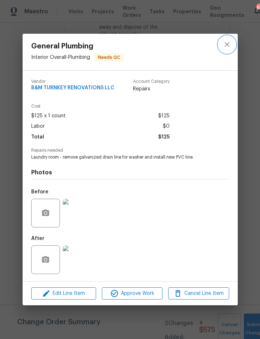
click at [229, 40] on icon "close" at bounding box center [227, 44] width 9 height 9
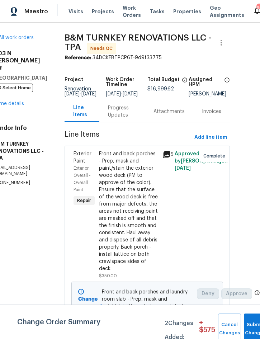
scroll to position [0, 22]
click at [14, 101] on link "Home details" at bounding box center [8, 103] width 31 height 5
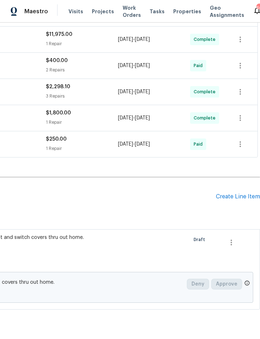
scroll to position [264, 145]
click at [242, 194] on div "Create Line Item" at bounding box center [238, 196] width 44 height 7
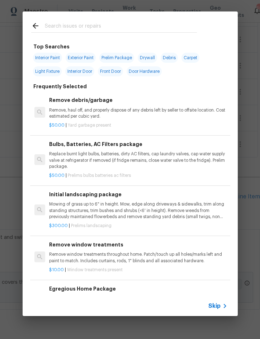
click at [89, 25] on input "text" at bounding box center [121, 27] width 152 height 11
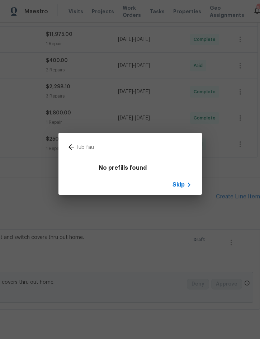
type input "Tub fau"
click at [69, 148] on icon at bounding box center [71, 147] width 9 height 9
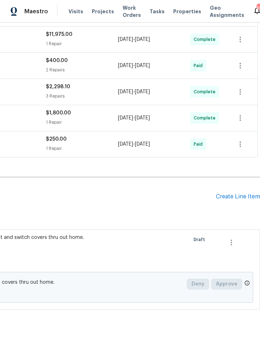
click at [241, 199] on div "Create Line Item" at bounding box center [238, 196] width 44 height 7
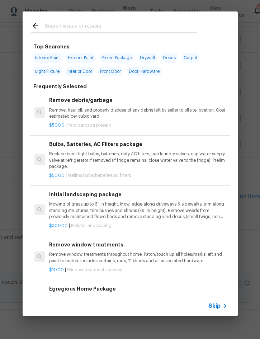
click at [94, 26] on input "text" at bounding box center [121, 27] width 152 height 11
type input "Plum"
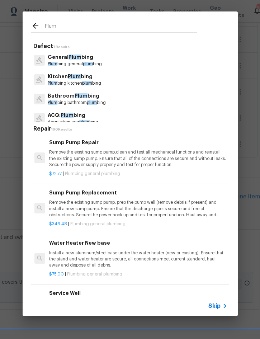
click at [63, 94] on p "Bathroom Plum bing" at bounding box center [77, 96] width 58 height 8
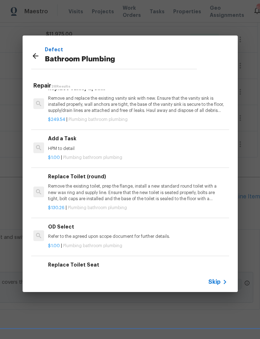
scroll to position [1084, 1]
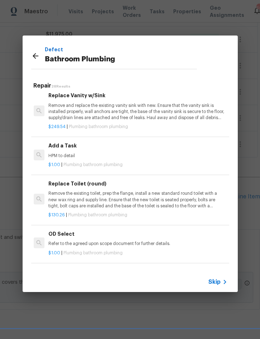
click at [58, 144] on div "Add a Task HPM to detail" at bounding box center [137, 150] width 178 height 17
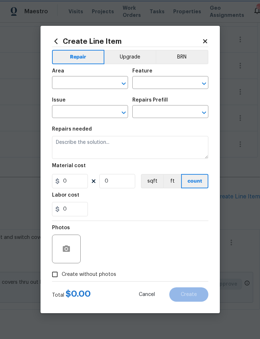
type input "Plumbing"
type input "Bathroom Plumbing"
type input "Add a Task $1.00"
type textarea "HPM to detail"
type input "1"
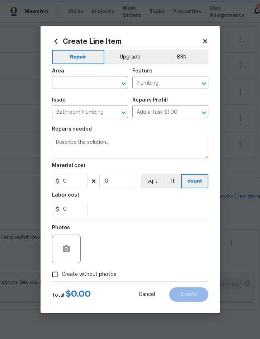
type input "1"
click at [77, 82] on input "text" at bounding box center [80, 83] width 56 height 11
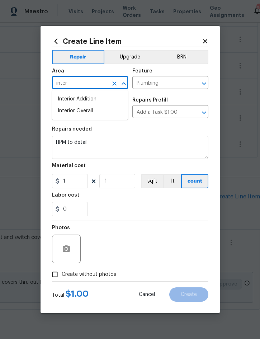
click at [90, 111] on li "Interior Overall" at bounding box center [90, 111] width 76 height 12
type input "Interior Overall"
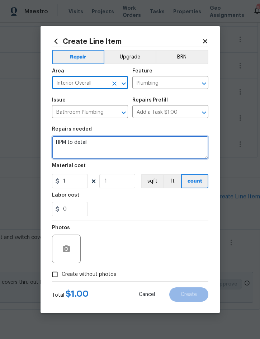
click at [64, 139] on textarea "HPM to detail" at bounding box center [130, 147] width 156 height 23
click at [62, 140] on textarea "HPM to detail" at bounding box center [130, 147] width 156 height 23
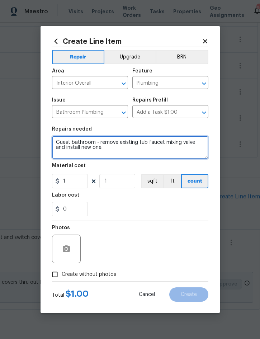
type textarea "Guest bathroom - remove existing tub faucet mixing valve and install new one."
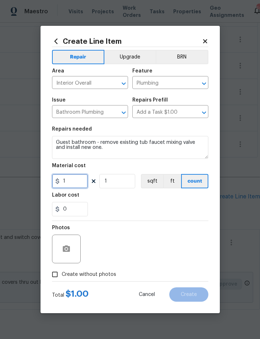
click at [77, 187] on input "1" at bounding box center [70, 181] width 36 height 14
type input "275"
click at [97, 285] on div "Total $ 1.00 Cancel Create" at bounding box center [130, 291] width 156 height 20
click at [113, 275] on span "Create without photos" at bounding box center [89, 275] width 54 height 8
click at [62, 275] on input "Create without photos" at bounding box center [55, 274] width 14 height 14
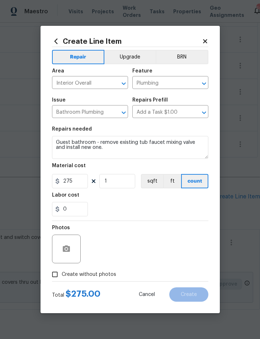
checkbox input "true"
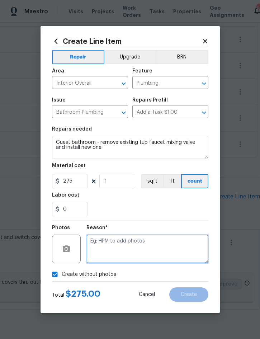
click at [143, 243] on textarea at bounding box center [147, 248] width 122 height 29
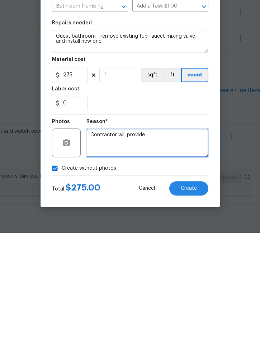
type textarea "Contractor will provide"
click at [191, 292] on span "Create" at bounding box center [189, 294] width 16 height 5
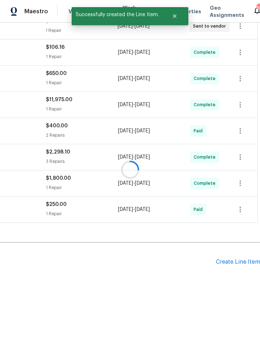
scroll to position [179, 145]
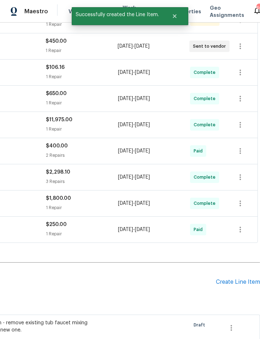
click at [239, 278] on div "Create Line Item" at bounding box center [238, 281] width 44 height 7
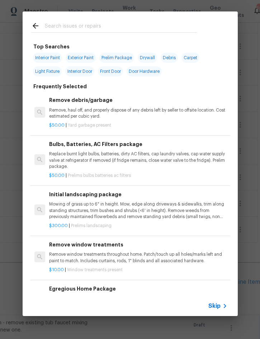
click at [135, 32] on input "text" at bounding box center [121, 27] width 152 height 11
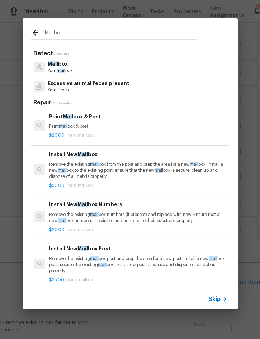
type input "Mailbox"
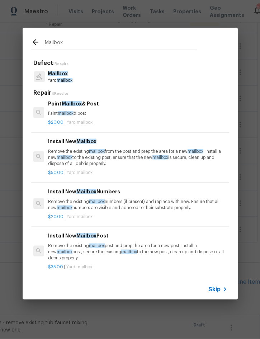
scroll to position [3, 1]
click at [126, 234] on h6 "Install New Mailbox Post" at bounding box center [137, 236] width 178 height 8
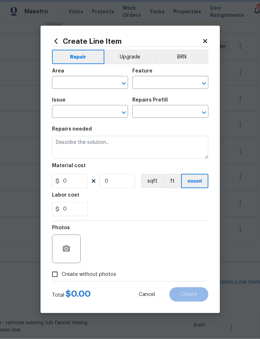
type input "Mailbox"
type input "Install New Mailbox Post $35.00"
type textarea "Remove the existing mailbox post and prep the area for a new post. Install a ne…"
type input "35"
type input "1"
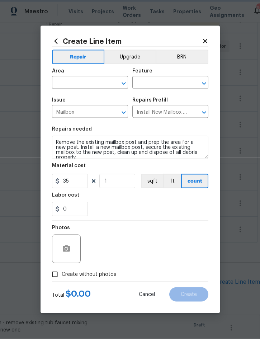
scroll to position [20, 0]
click at [79, 78] on input "text" at bounding box center [80, 83] width 56 height 11
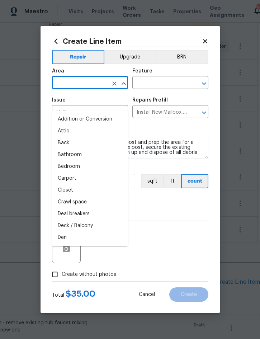
scroll to position [20, 0]
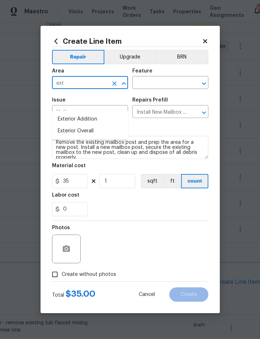
type input "ext"
click at [89, 121] on span "Issue Mailbox ​" at bounding box center [90, 107] width 76 height 29
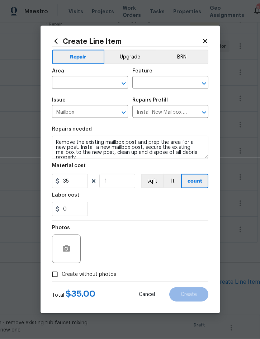
click at [92, 79] on input "text" at bounding box center [80, 83] width 56 height 11
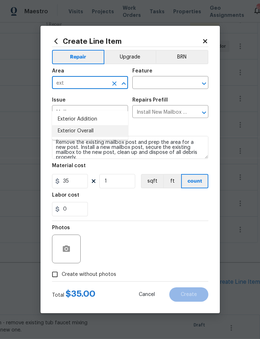
click at [92, 125] on li "Exterior Overall" at bounding box center [90, 131] width 76 height 12
type input "Exterior Overall"
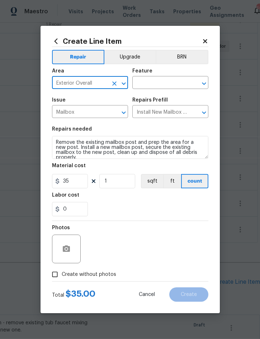
click at [158, 83] on input "text" at bounding box center [160, 83] width 56 height 11
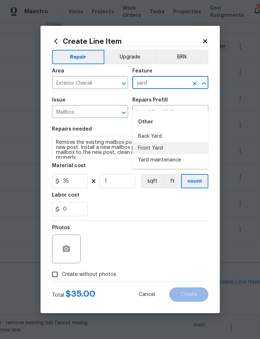
click at [158, 142] on li "Front Yard" at bounding box center [170, 148] width 76 height 12
type input "Front Yard"
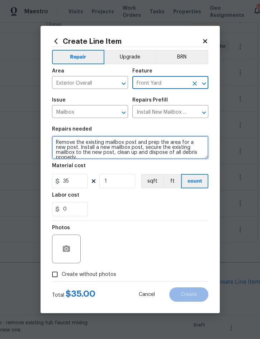
click at [57, 146] on textarea "Remove the existing mailbox post and prep the area for a new post. Install a ne…" at bounding box center [130, 147] width 156 height 23
click at [58, 142] on textarea "Remove the existing mailbox post and prep the area for a new post. Install a ne…" at bounding box center [130, 147] width 156 height 23
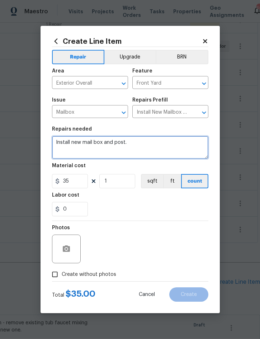
type textarea "Install new mail box and post."
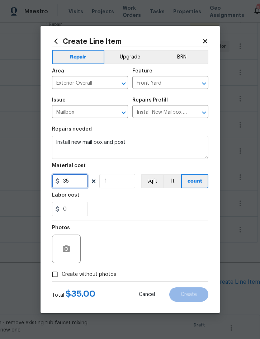
click at [77, 178] on input "35" at bounding box center [70, 181] width 36 height 14
type input "150"
click at [93, 277] on span "Create without photos" at bounding box center [89, 275] width 54 height 8
click at [62, 277] on input "Create without photos" at bounding box center [55, 274] width 14 height 14
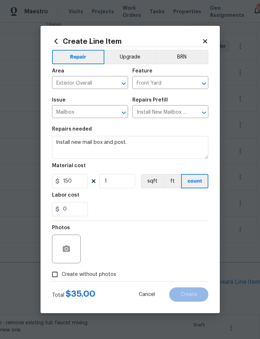
checkbox input "true"
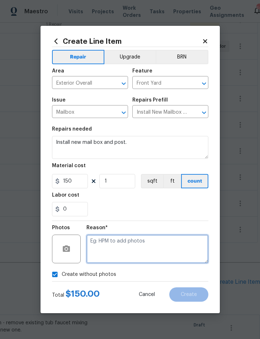
click at [143, 242] on textarea at bounding box center [147, 248] width 122 height 29
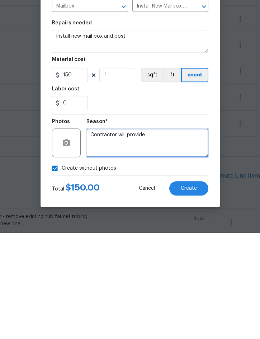
type textarea "Contractor will provide"
click at [190, 287] on button "Create" at bounding box center [188, 294] width 39 height 14
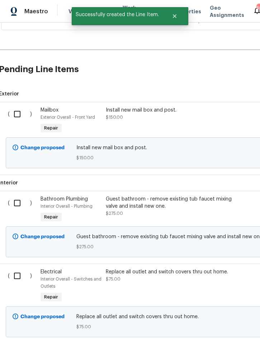
scroll to position [392, 1]
click at [17, 106] on input "checkbox" at bounding box center [20, 113] width 20 height 15
checkbox input "true"
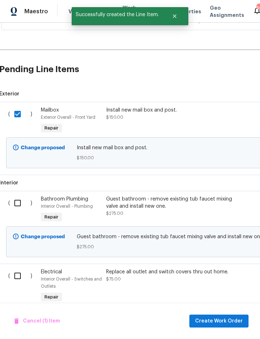
click at [16, 195] on input "checkbox" at bounding box center [20, 202] width 20 height 15
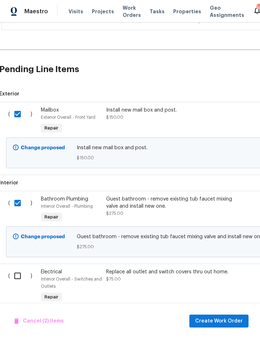
click at [20, 195] on input "checkbox" at bounding box center [20, 202] width 20 height 15
checkbox input "false"
click at [19, 106] on input "checkbox" at bounding box center [20, 113] width 20 height 15
checkbox input "false"
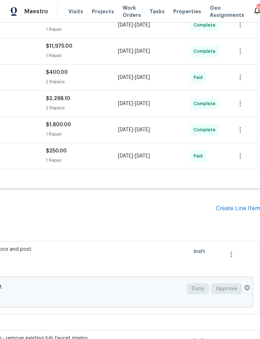
scroll to position [253, 145]
click at [243, 205] on div "Create Line Item" at bounding box center [238, 208] width 44 height 7
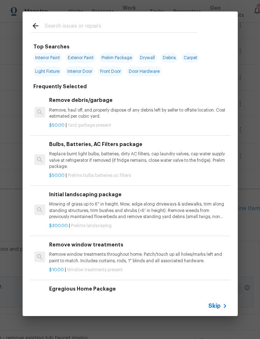
click at [94, 27] on input "text" at bounding box center [121, 27] width 152 height 11
type input "Tile"
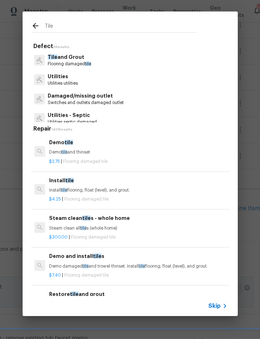
click at [82, 183] on h6 "Install tile" at bounding box center [138, 180] width 178 height 8
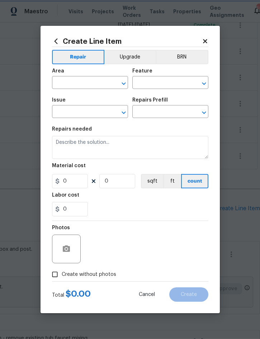
type input "Overall Flooring"
type input "Tile and Grout"
type input "Install tile $4.25"
type textarea "Install tile flooring, float (level), and grout."
type input "4.25"
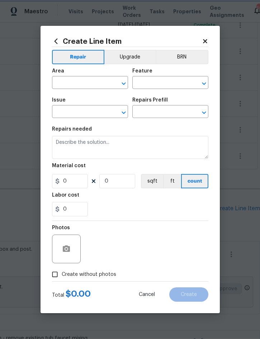
type input "1"
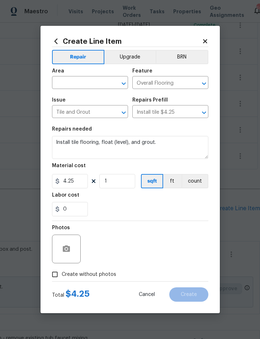
click at [78, 80] on input "text" at bounding box center [80, 83] width 56 height 11
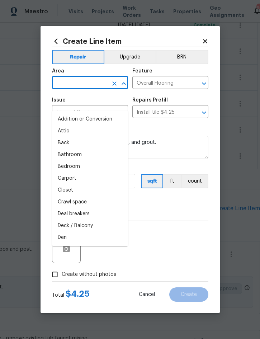
scroll to position [20, 0]
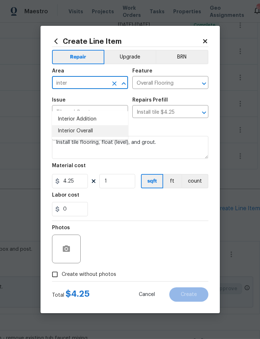
click at [86, 125] on li "Interior Overall" at bounding box center [90, 131] width 76 height 12
type input "Interior Overall"
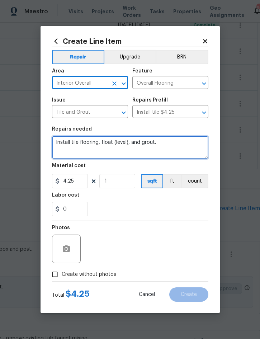
click at [61, 137] on textarea "Install tile flooring, float (level), and grout." at bounding box center [130, 147] width 156 height 23
click at [197, 85] on icon "Clear" at bounding box center [194, 83] width 7 height 7
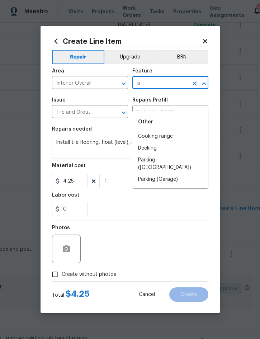
type input "k"
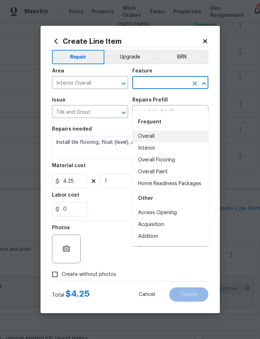
click at [158, 130] on li "Overall" at bounding box center [170, 136] width 76 height 12
type input "Overall"
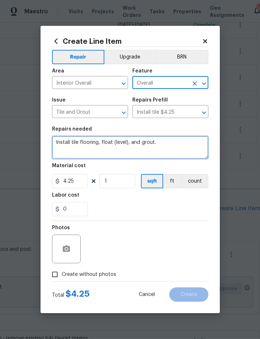
click at [62, 140] on textarea "Install tile flooring, float (level), and grout." at bounding box center [130, 147] width 156 height 23
click at [64, 139] on textarea "Install tile flooring, float (level), and grout." at bounding box center [130, 147] width 156 height 23
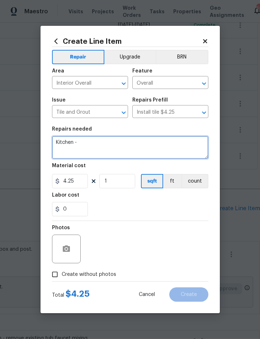
click at [55, 140] on textarea "Kitchen -" at bounding box center [130, 147] width 156 height 23
click at [134, 141] on textarea "#Reno 911 - Kitchen -" at bounding box center [130, 147] width 156 height 23
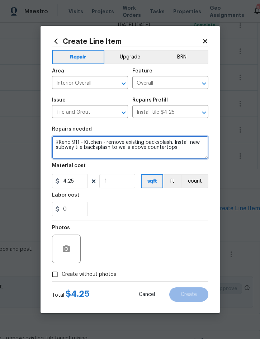
type textarea "#Reno 911 - Kitchen - remove existing backsplash. Install new subway tile backs…"
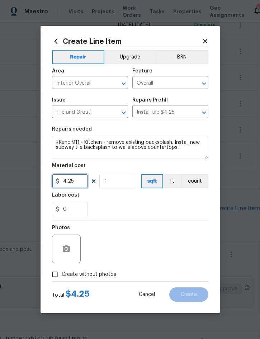
click at [79, 176] on input "4.25" at bounding box center [70, 181] width 36 height 14
click at [73, 182] on input "4.25" at bounding box center [70, 181] width 36 height 14
type input "900"
click at [100, 278] on span "Create without photos" at bounding box center [89, 275] width 54 height 8
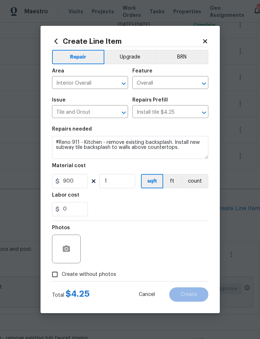
click at [62, 278] on input "Create without photos" at bounding box center [55, 274] width 14 height 14
checkbox input "true"
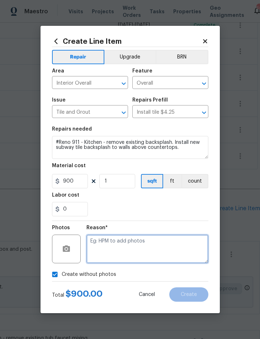
click at [138, 239] on textarea at bounding box center [147, 248] width 122 height 29
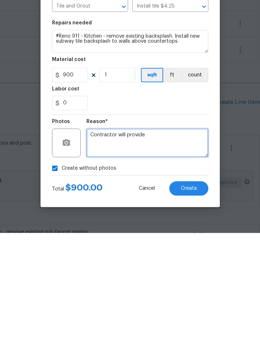
type textarea "Contractor will provide"
click at [194, 292] on span "Create" at bounding box center [189, 294] width 16 height 5
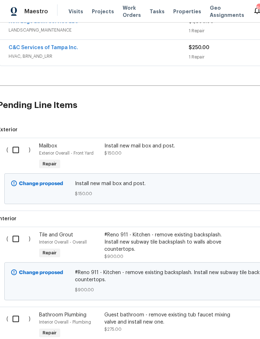
scroll to position [361, 3]
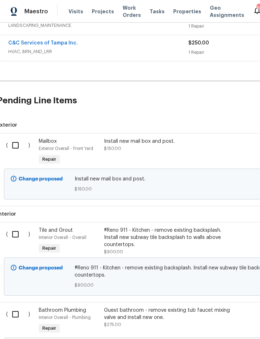
click at [12, 138] on input "checkbox" at bounding box center [18, 145] width 20 height 15
checkbox input "true"
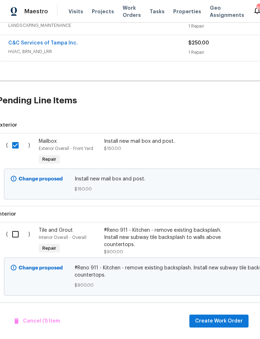
click at [13, 226] on input "checkbox" at bounding box center [18, 233] width 20 height 15
checkbox input "true"
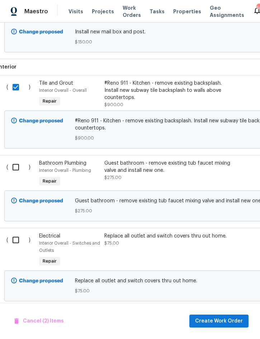
scroll to position [507, 3]
click at [16, 160] on input "checkbox" at bounding box center [18, 167] width 20 height 15
checkbox input "true"
click at [17, 233] on input "checkbox" at bounding box center [18, 240] width 20 height 15
checkbox input "true"
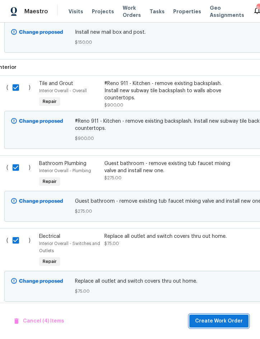
click at [221, 320] on span "Create Work Order" at bounding box center [219, 320] width 48 height 9
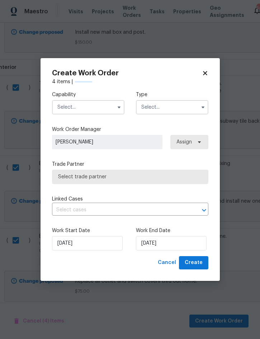
checkbox input "false"
click at [97, 101] on input "text" at bounding box center [88, 107] width 72 height 14
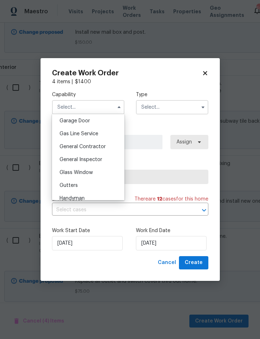
scroll to position [332, 0]
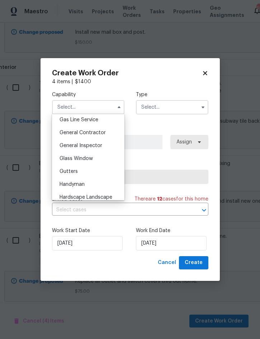
click at [99, 134] on span "General Contractor" at bounding box center [82, 132] width 46 height 5
type input "General Contractor"
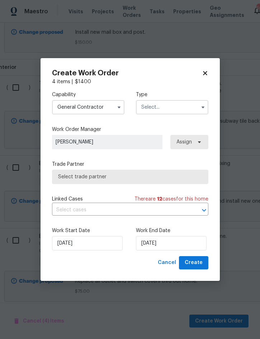
click at [180, 105] on input "text" at bounding box center [172, 107] width 72 height 14
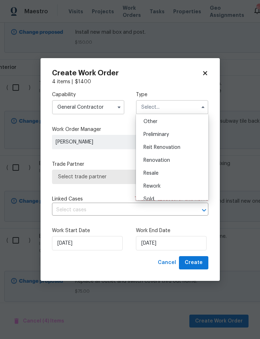
scroll to position [142, 0]
click at [177, 159] on div "Renovation" at bounding box center [172, 160] width 69 height 13
type input "Renovation"
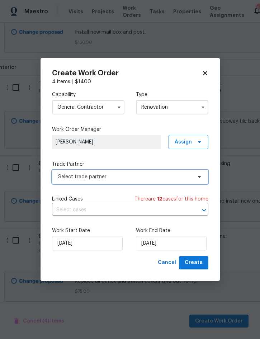
click at [161, 176] on span "Select trade partner" at bounding box center [125, 176] width 134 height 7
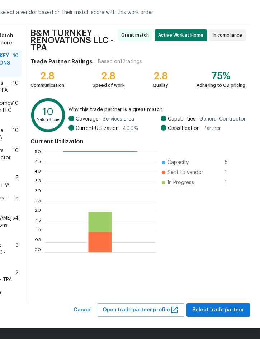
scroll to position [37, 19]
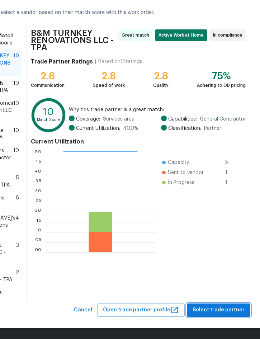
click at [223, 307] on span "Select trade partner" at bounding box center [218, 309] width 52 height 9
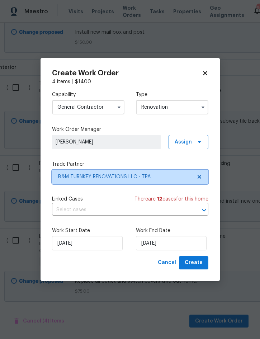
scroll to position [0, 0]
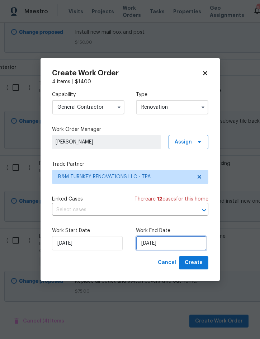
click at [177, 245] on input "[DATE]" at bounding box center [171, 243] width 71 height 14
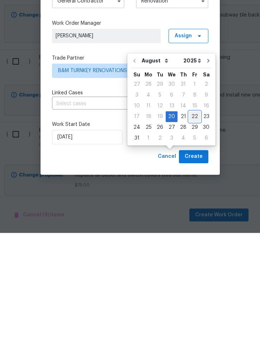
click at [191, 218] on div "22" at bounding box center [194, 223] width 11 height 10
type input "[DATE]"
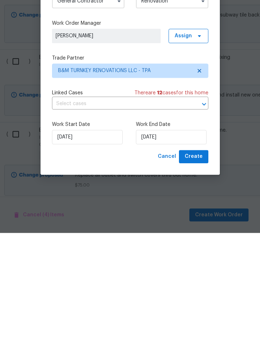
scroll to position [20, 0]
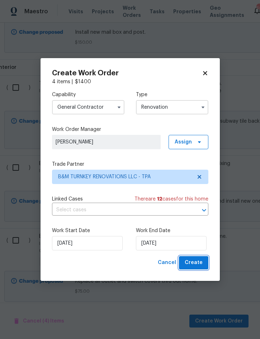
click at [195, 264] on span "Create" at bounding box center [194, 262] width 18 height 9
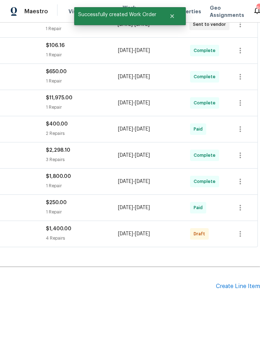
scroll to position [201, 145]
click at [238, 236] on icon "button" at bounding box center [240, 233] width 9 height 9
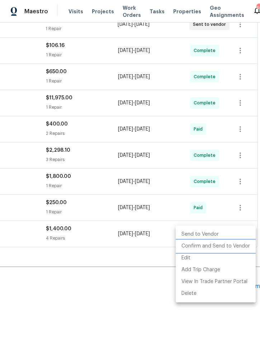
click at [237, 247] on li "Confirm and Send to Vendor" at bounding box center [216, 246] width 80 height 12
click at [139, 283] on div at bounding box center [130, 169] width 260 height 339
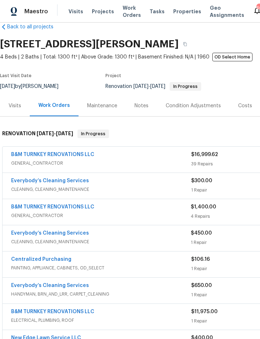
scroll to position [14, 0]
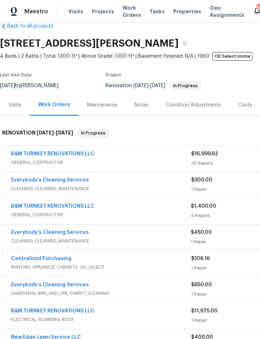
click at [140, 104] on div "Notes" at bounding box center [141, 104] width 14 height 7
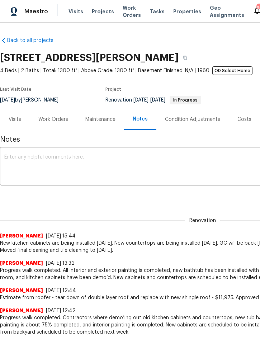
click at [80, 168] on textarea at bounding box center [202, 166] width 396 height 25
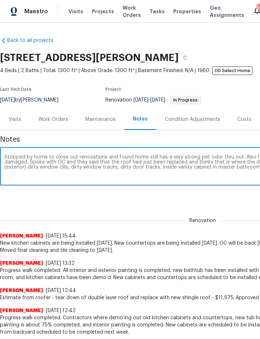
scroll to position [0, 131]
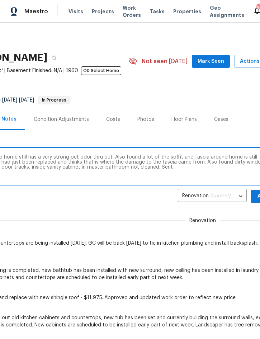
click at [198, 163] on textarea "Stopped by home to close out renovations and found home still has a very strong…" at bounding box center [71, 166] width 396 height 25
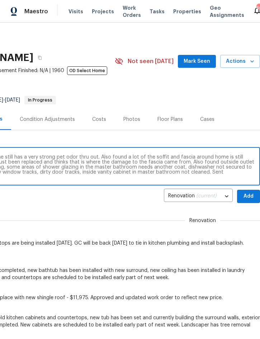
scroll to position [0, 0]
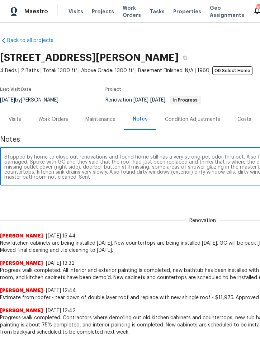
click at [85, 179] on textarea "Stopped by home to close out renovations and found home still has a very strong…" at bounding box center [202, 166] width 396 height 25
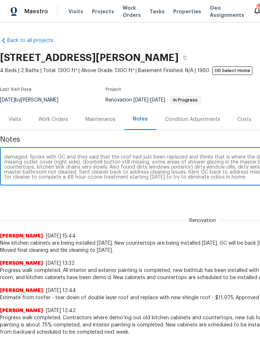
click at [204, 176] on textarea "Stopped by home to close out renovations and found home still has a very strong…" at bounding box center [202, 166] width 396 height 25
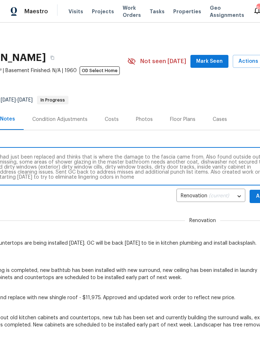
scroll to position [0, 133]
click at [142, 184] on div "Stopped by home to close out renovations and found home still has a very strong…" at bounding box center [69, 167] width 405 height 37
click at [141, 175] on textarea "Stopped by home to close out renovations and found home still has a very strong…" at bounding box center [69, 166] width 396 height 25
type textarea "Stopped by home to close out renovations and found home still has a very strong…"
click at [253, 199] on button "Add" at bounding box center [260, 196] width 23 height 13
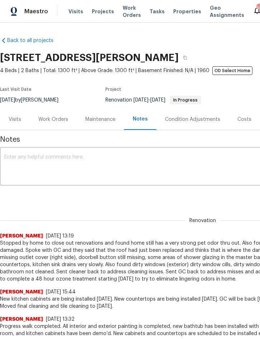
scroll to position [0, 0]
click at [53, 119] on div "Work Orders" at bounding box center [53, 119] width 30 height 7
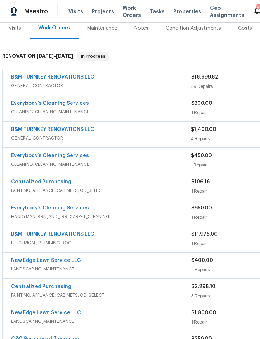
scroll to position [91, 0]
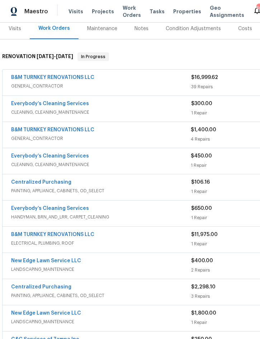
click at [33, 132] on link "B&M TURNKEY RENOVATIONS LLC" at bounding box center [52, 129] width 83 height 5
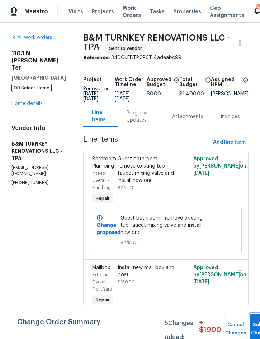
click at [252, 327] on button "Submit Changes" at bounding box center [261, 328] width 23 height 31
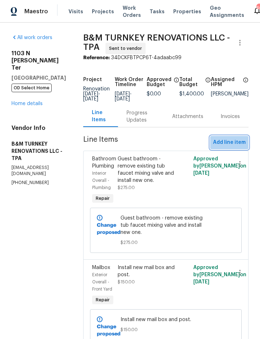
click at [232, 147] on span "Add line item" at bounding box center [229, 142] width 33 height 9
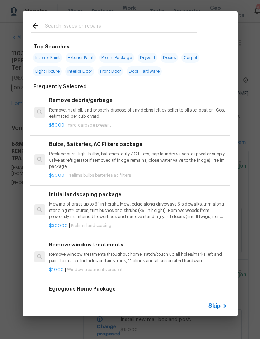
click at [97, 26] on input "text" at bounding box center [121, 27] width 152 height 11
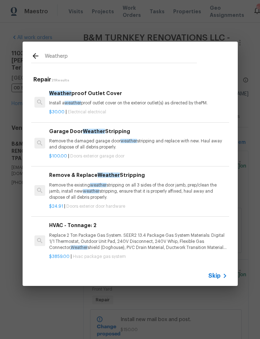
type input "Weatherpr"
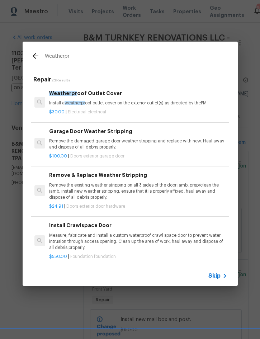
click at [111, 92] on h6 "Weatherpr oof Outlet Cover" at bounding box center [138, 93] width 178 height 8
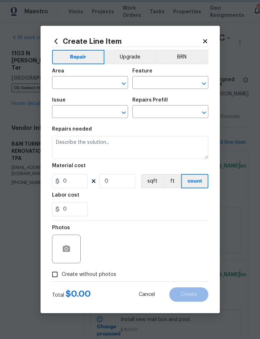
type input "Electrical"
type input "Weatherproof Outlet Cover $30.00"
type textarea "Install a weatherproof outlet cover on the exterior outlet(s) as directed by th…"
type input "30"
type input "1"
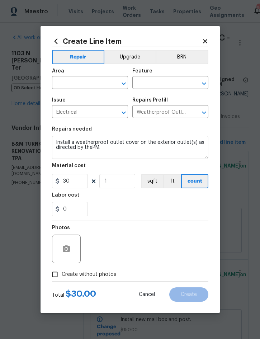
click at [113, 102] on div "Issue" at bounding box center [90, 101] width 76 height 9
click at [83, 82] on input "text" at bounding box center [80, 83] width 56 height 11
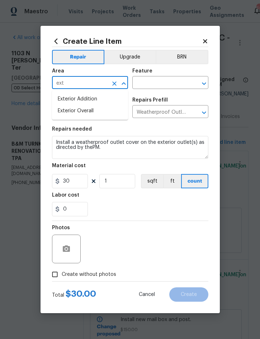
click at [96, 110] on li "Exterior Overall" at bounding box center [90, 111] width 76 height 12
type input "Exterior Overall"
click at [160, 82] on input "text" at bounding box center [160, 83] width 56 height 11
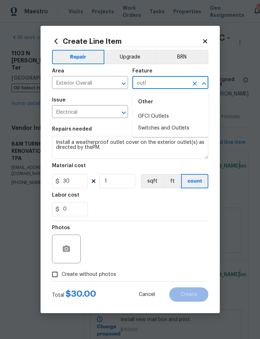
click at [167, 127] on li "Switches and Outlets" at bounding box center [170, 128] width 76 height 12
type input "Switches and Outlets"
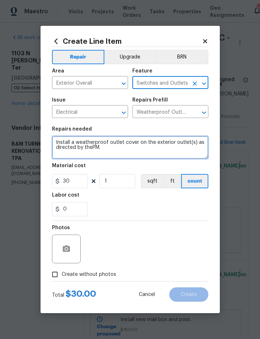
click at [55, 140] on textarea "Install a weatherproof outlet cover on the exterior outlet(s) as directed by th…" at bounding box center [130, 147] width 156 height 23
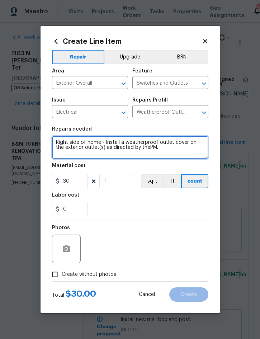
type textarea "Right side of home - Install a weatherproof outlet cover on the exterior outlet…"
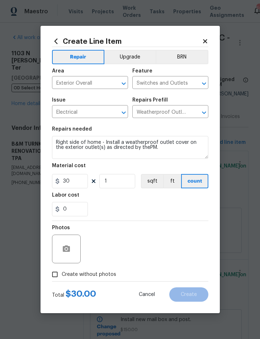
click at [92, 273] on span "Create without photos" at bounding box center [89, 275] width 54 height 8
click at [62, 273] on input "Create without photos" at bounding box center [55, 274] width 14 height 14
checkbox input "true"
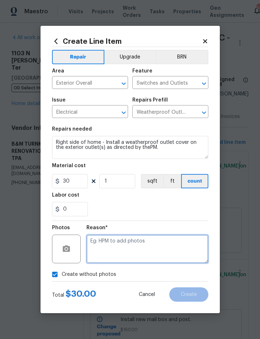
click at [146, 242] on textarea at bounding box center [147, 248] width 122 height 29
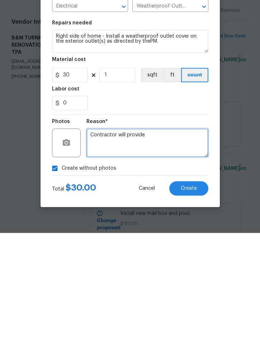
type textarea "Contractor will provide"
click at [187, 292] on span "Create" at bounding box center [189, 294] width 16 height 5
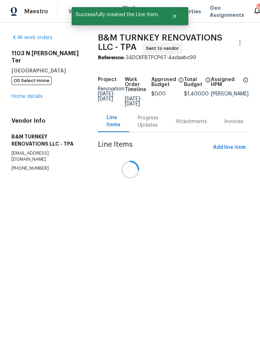
scroll to position [0, 0]
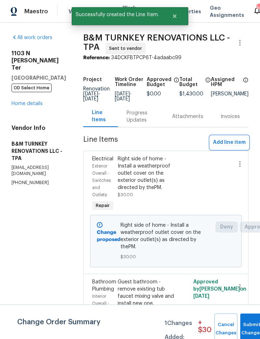
click at [227, 147] on span "Add line item" at bounding box center [229, 142] width 33 height 9
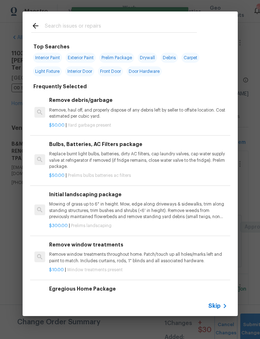
click at [94, 29] on input "text" at bounding box center [121, 27] width 152 height 11
type input "Stucco"
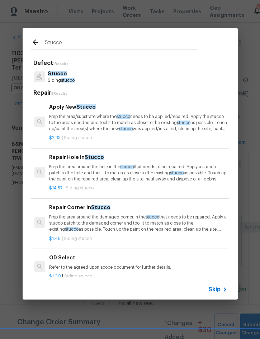
click at [89, 109] on h6 "Apply [GEOGRAPHIC_DATA]" at bounding box center [138, 107] width 178 height 8
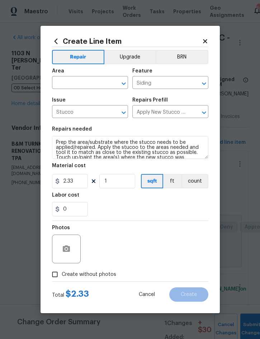
click at [68, 78] on input "text" at bounding box center [80, 83] width 56 height 11
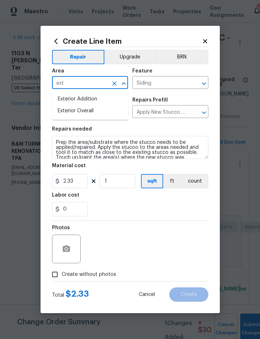
click at [88, 109] on li "Exterior Overall" at bounding box center [90, 111] width 76 height 12
type input "Exterior Overall"
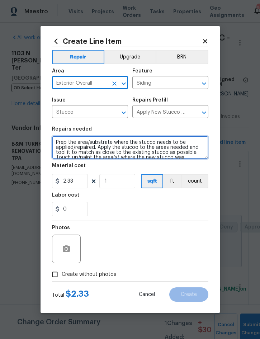
click at [59, 143] on textarea "Prep the area/substrate where the stucco needs to be applied/repaired. Apply th…" at bounding box center [130, 147] width 156 height 23
click at [62, 139] on textarea "Prep the area/substrate where the stucco needs to be applied/repaired. Apply th…" at bounding box center [130, 147] width 156 height 23
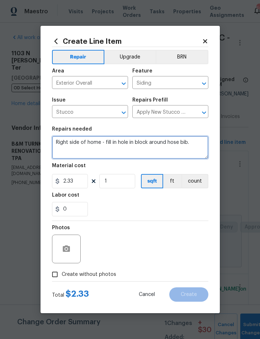
type textarea "Right side of home - fill in hole in block around hose bib."
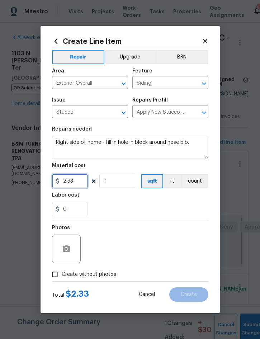
click at [78, 185] on input "2.33" at bounding box center [70, 181] width 36 height 14
type input "50"
click at [104, 277] on span "Create without photos" at bounding box center [89, 275] width 54 height 8
click at [62, 277] on input "Create without photos" at bounding box center [55, 274] width 14 height 14
checkbox input "true"
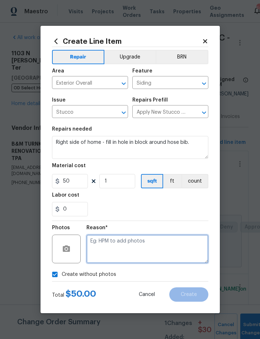
click at [150, 247] on textarea at bounding box center [147, 248] width 122 height 29
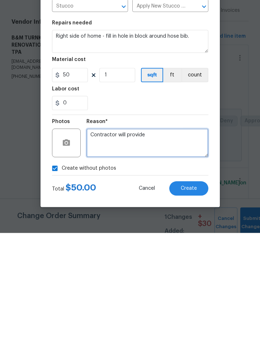
type textarea "Contractor will provide"
click at [190, 287] on button "Create" at bounding box center [188, 294] width 39 height 14
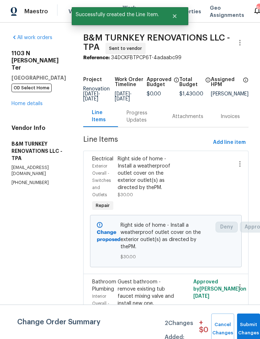
scroll to position [0, 0]
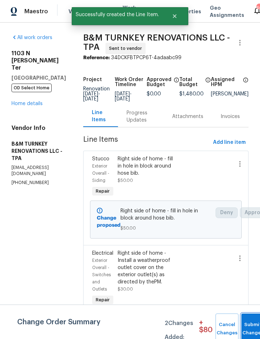
click at [249, 326] on button "Submit Changes" at bounding box center [252, 328] width 23 height 31
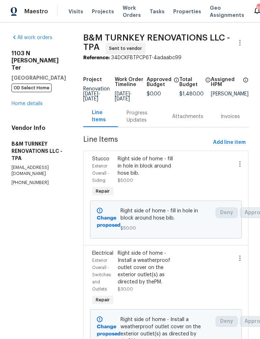
click at [24, 101] on link "Home details" at bounding box center [26, 103] width 31 height 5
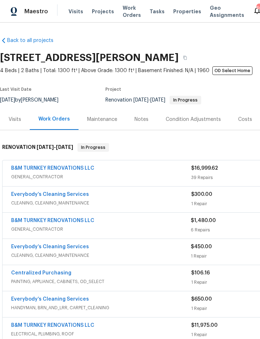
click at [137, 118] on div "Notes" at bounding box center [141, 119] width 14 height 7
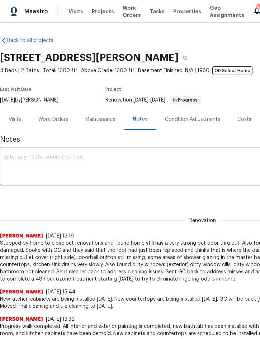
click at [72, 164] on textarea at bounding box center [202, 166] width 396 height 25
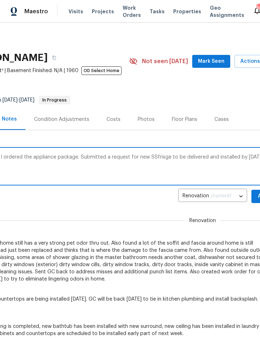
scroll to position [0, 145]
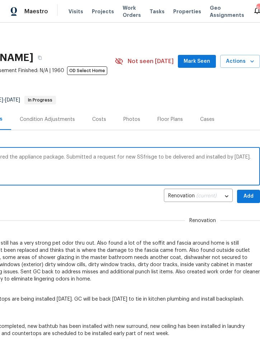
click at [143, 149] on div "Noticed too that I didn’t order a new SS fridge when I ordered the appliance pa…" at bounding box center [57, 167] width 405 height 37
click at [138, 156] on textarea "Noticed too that I didn’t order a new SS fridge when I ordered the appliance pa…" at bounding box center [57, 166] width 396 height 25
type textarea "Noticed too that I didn’t order a new SS fridge when I ordered the appliance pa…"
click at [251, 196] on span "Add" at bounding box center [248, 196] width 11 height 9
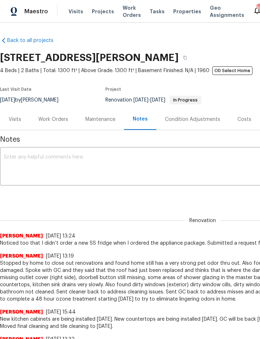
scroll to position [0, 0]
click at [98, 11] on span "Projects" at bounding box center [103, 11] width 22 height 7
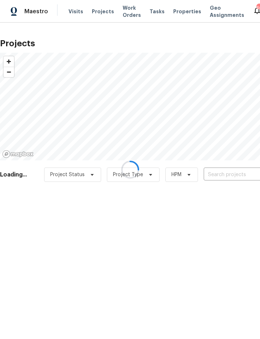
click at [230, 175] on div at bounding box center [130, 169] width 260 height 339
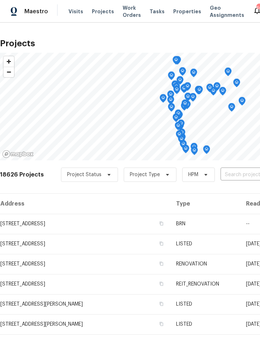
click at [239, 176] on input "text" at bounding box center [261, 174] width 82 height 11
type input "3010 pin"
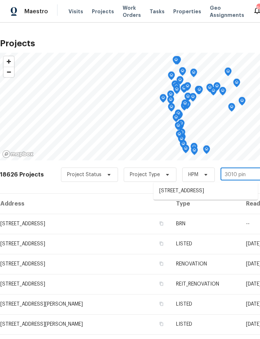
click at [214, 190] on li "3010 Pine Club Dr, Plant City, FL 33566" at bounding box center [205, 191] width 104 height 12
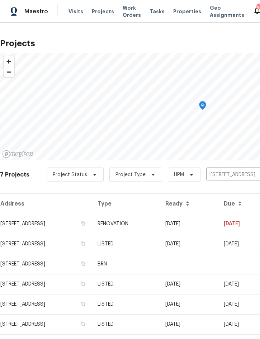
click at [159, 220] on td "RENOVATION" at bounding box center [126, 224] width 68 height 20
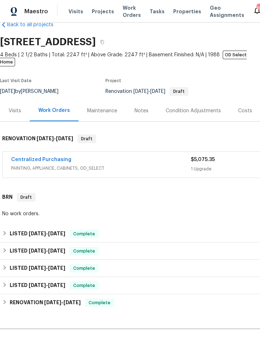
scroll to position [16, 0]
click at [32, 157] on link "Centralized Purchasing" at bounding box center [41, 159] width 60 height 5
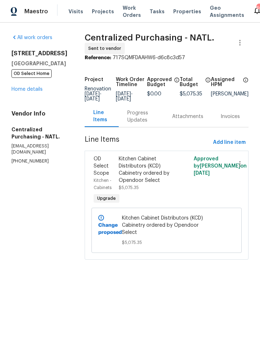
click at [25, 89] on link "Home details" at bounding box center [26, 89] width 31 height 5
